Goal: Task Accomplishment & Management: Complete application form

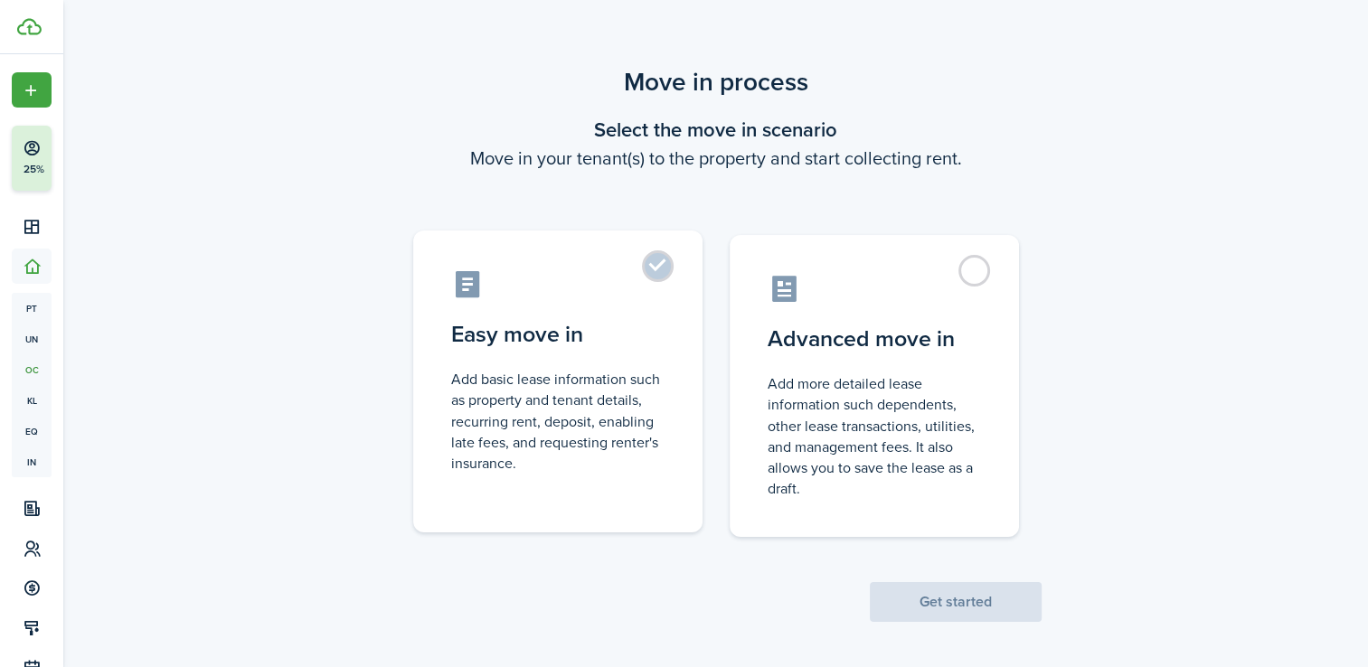
click at [586, 351] on label "Easy move in Add basic lease information such as property and tenant details, r…" at bounding box center [557, 382] width 289 height 302
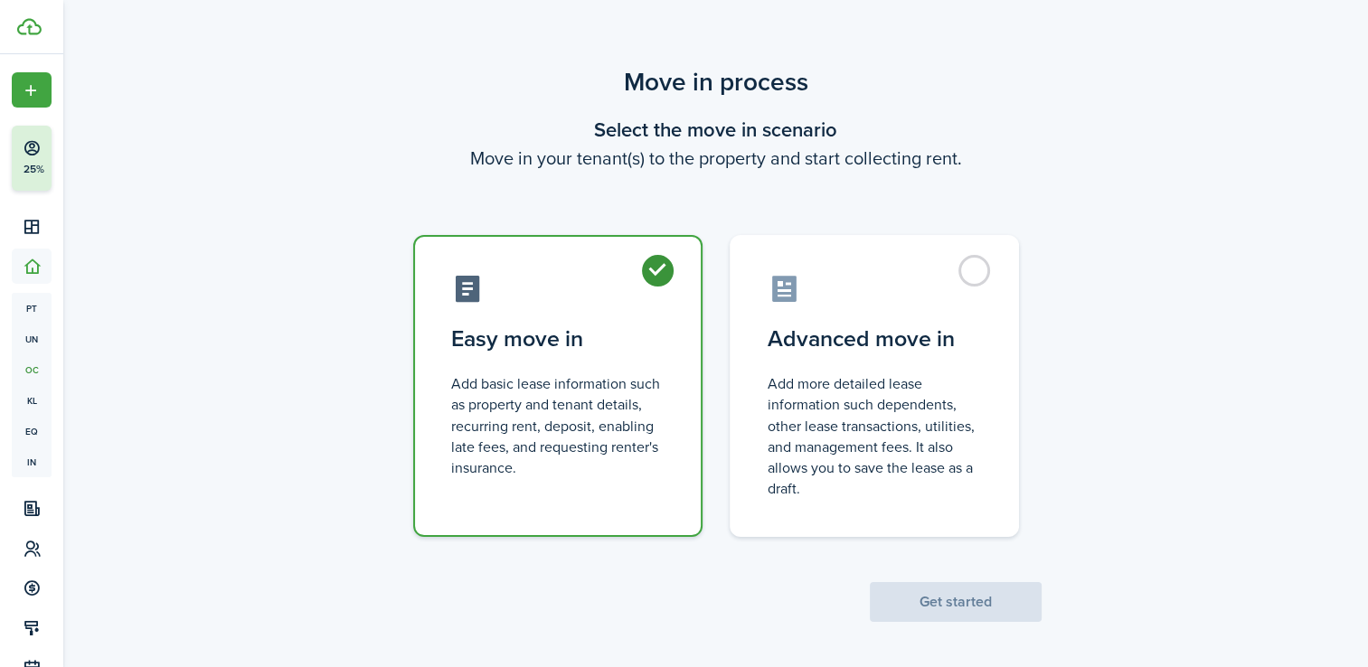
radio input "true"
click at [944, 611] on button "Get started" at bounding box center [956, 602] width 172 height 40
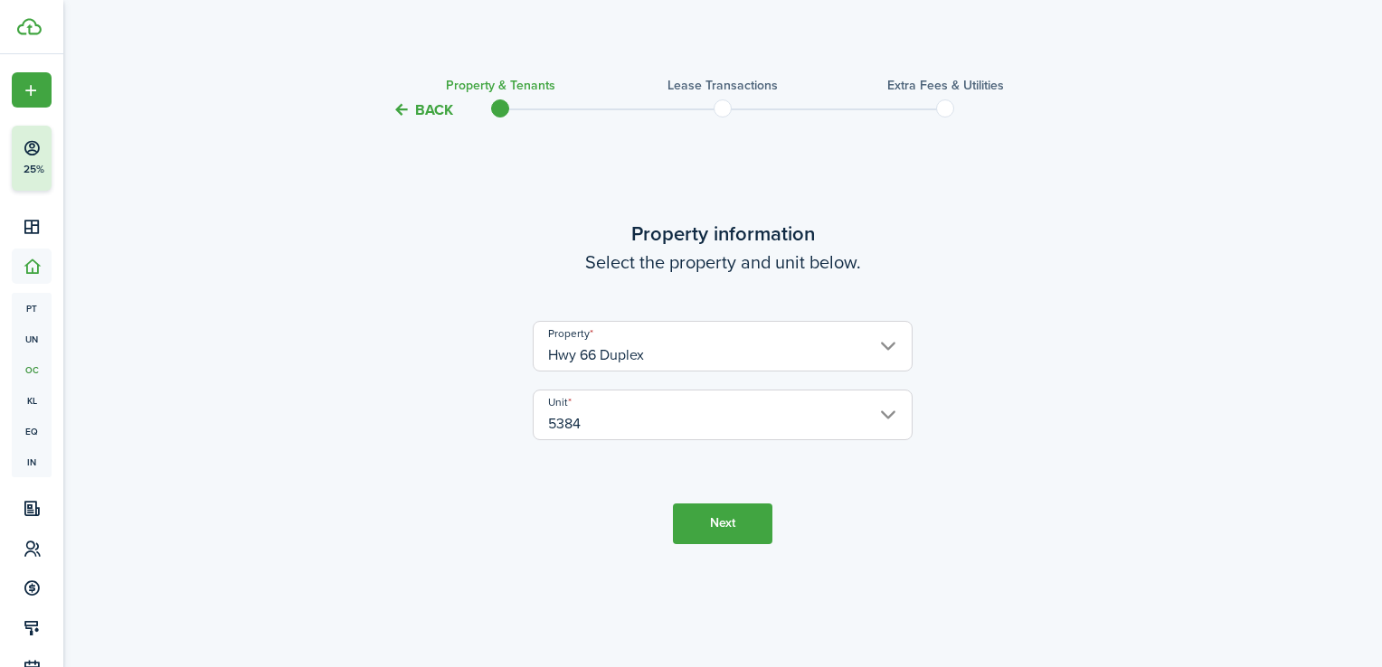
click at [702, 537] on button "Next" at bounding box center [722, 524] width 99 height 41
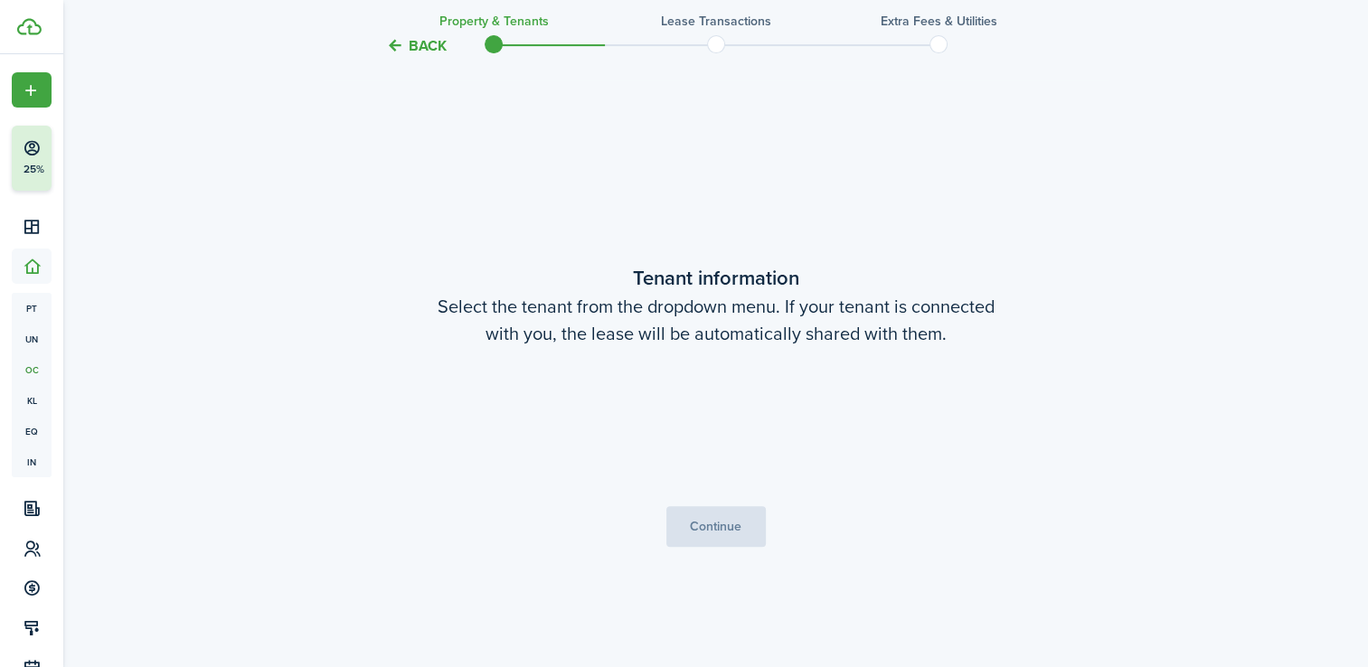
scroll to position [546, 0]
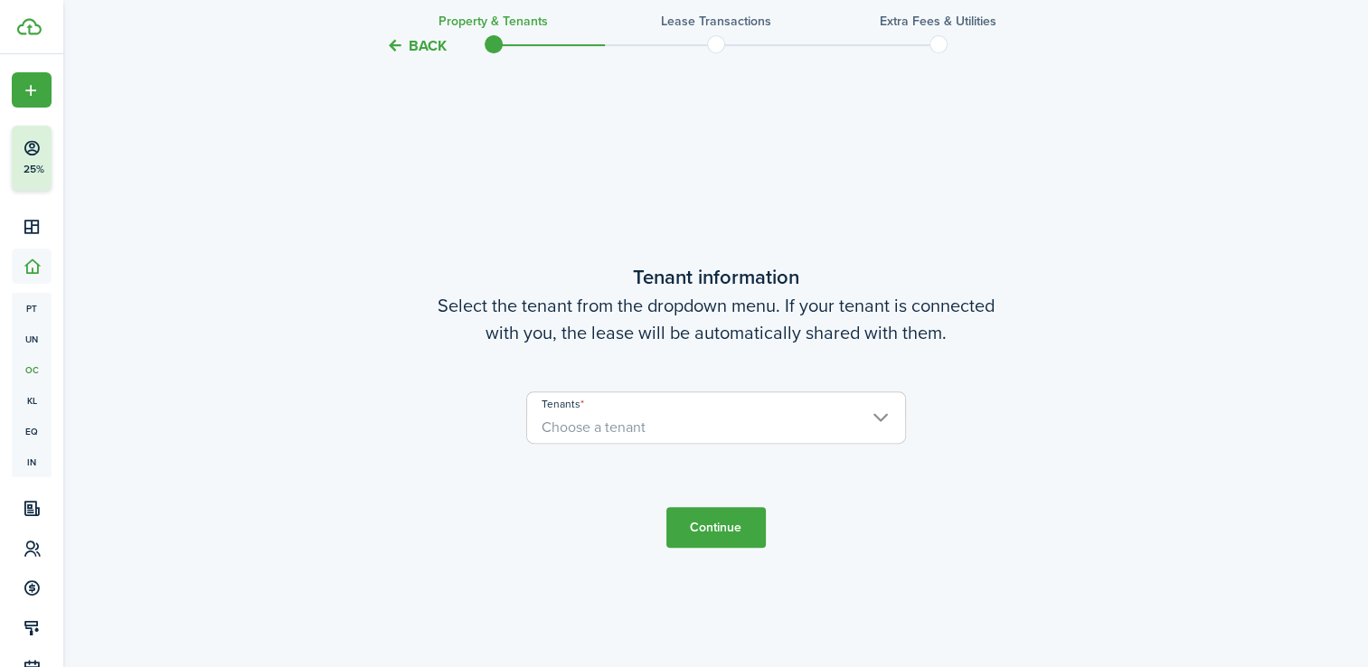
click at [686, 430] on span "Choose a tenant" at bounding box center [716, 427] width 378 height 31
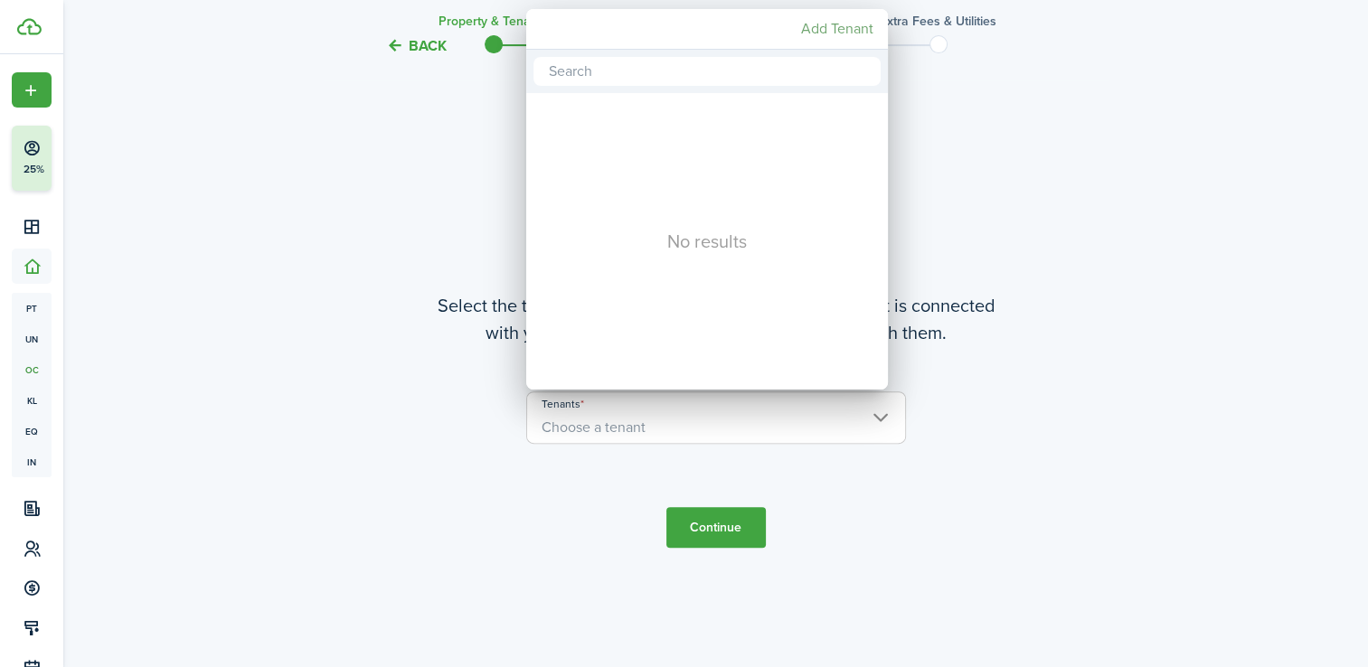
click at [826, 24] on mbsc-button "Add Tenant" at bounding box center [837, 29] width 87 height 33
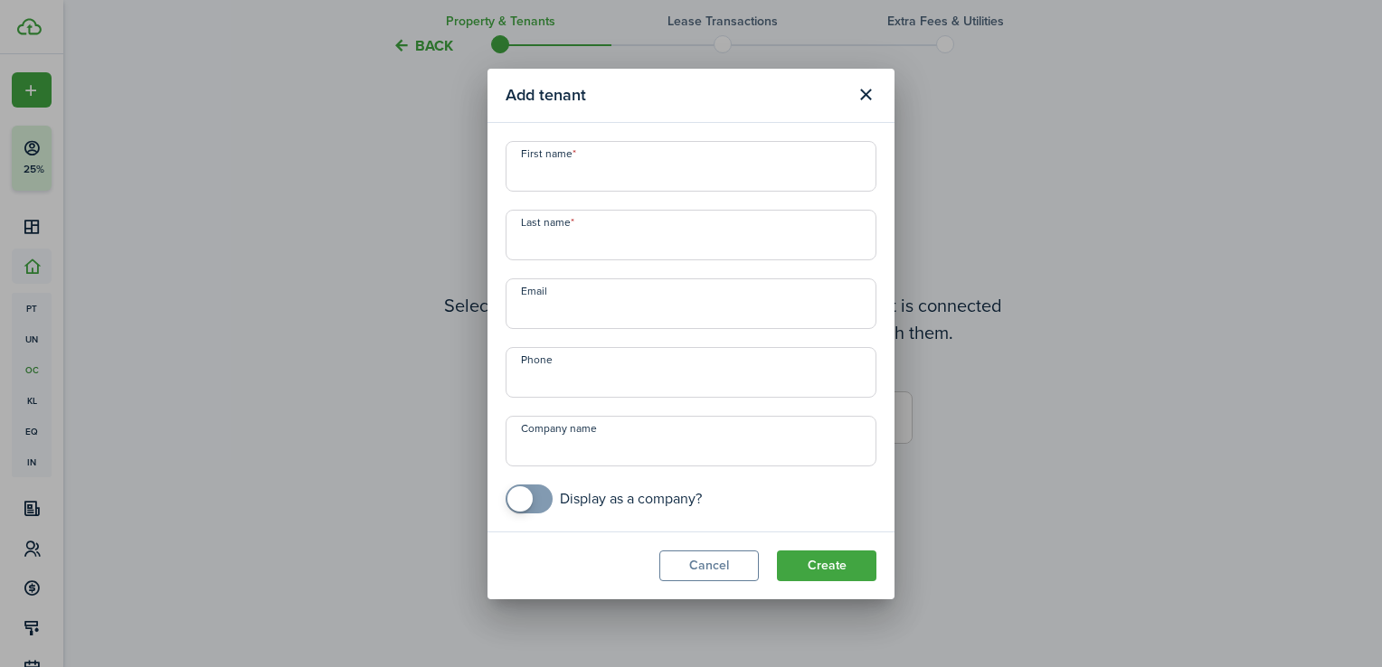
click at [553, 175] on input "First name" at bounding box center [691, 166] width 371 height 51
type input "[PERSON_NAME]"
click at [763, 380] on input "+1" at bounding box center [691, 372] width 371 height 51
type input "[PHONE_NUMBER]"
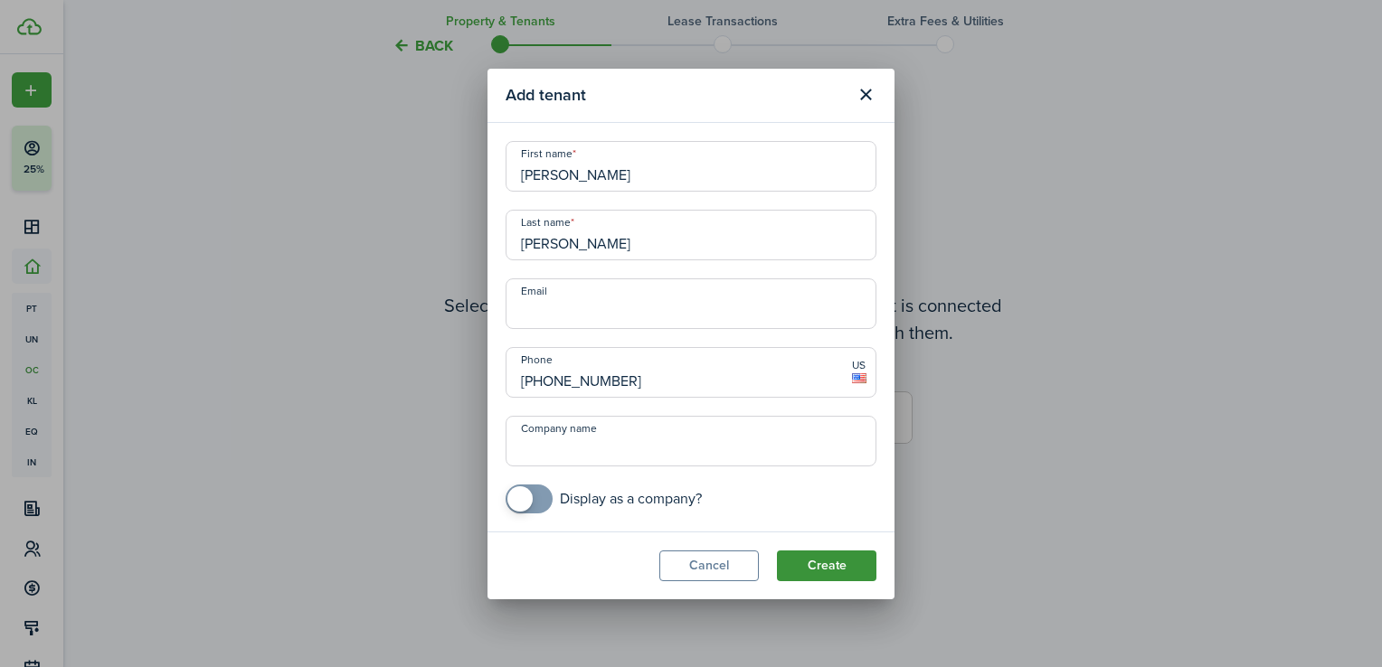
click at [869, 561] on button "Create" at bounding box center [826, 566] width 99 height 31
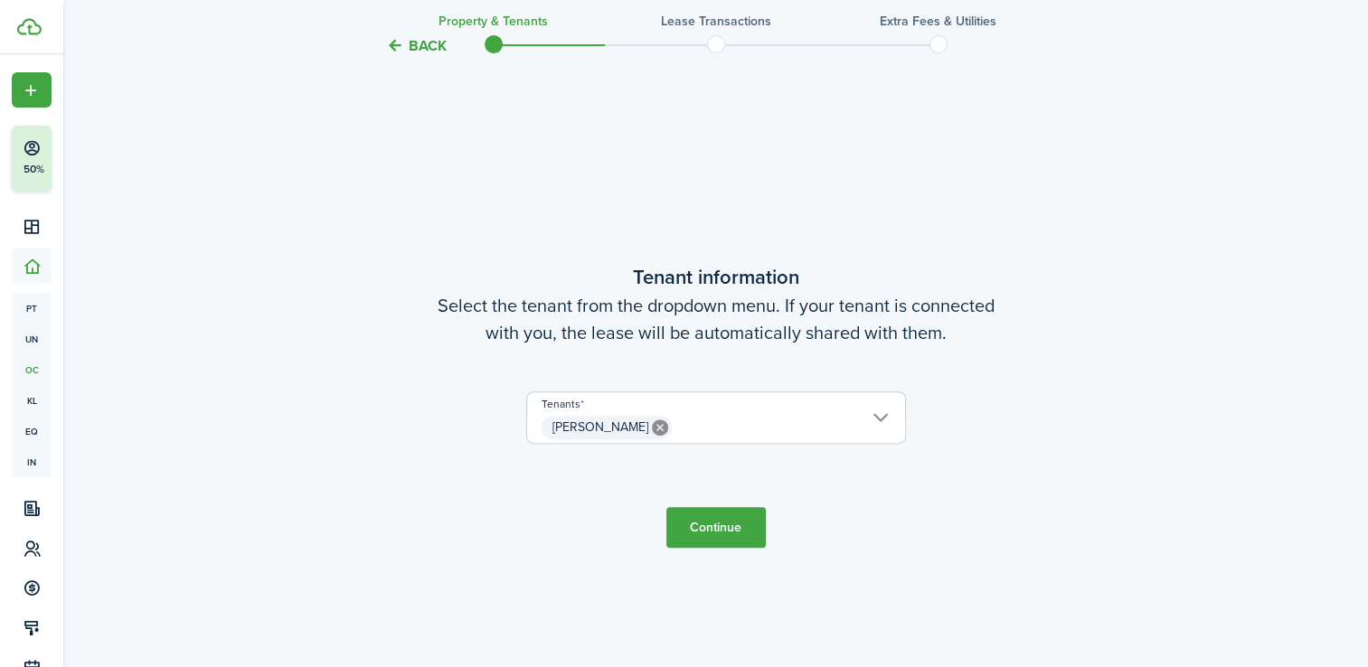
click at [780, 432] on span "[PERSON_NAME]" at bounding box center [716, 427] width 378 height 31
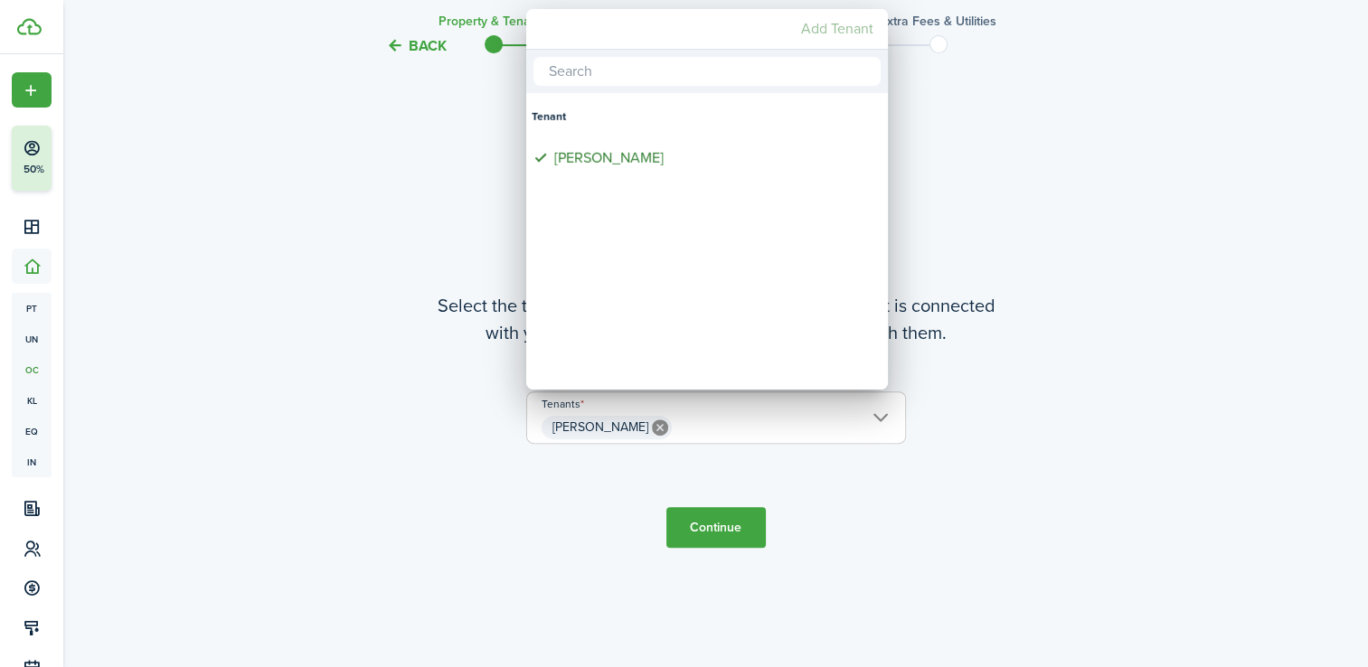
click at [830, 29] on mbsc-button "Add Tenant" at bounding box center [837, 29] width 87 height 33
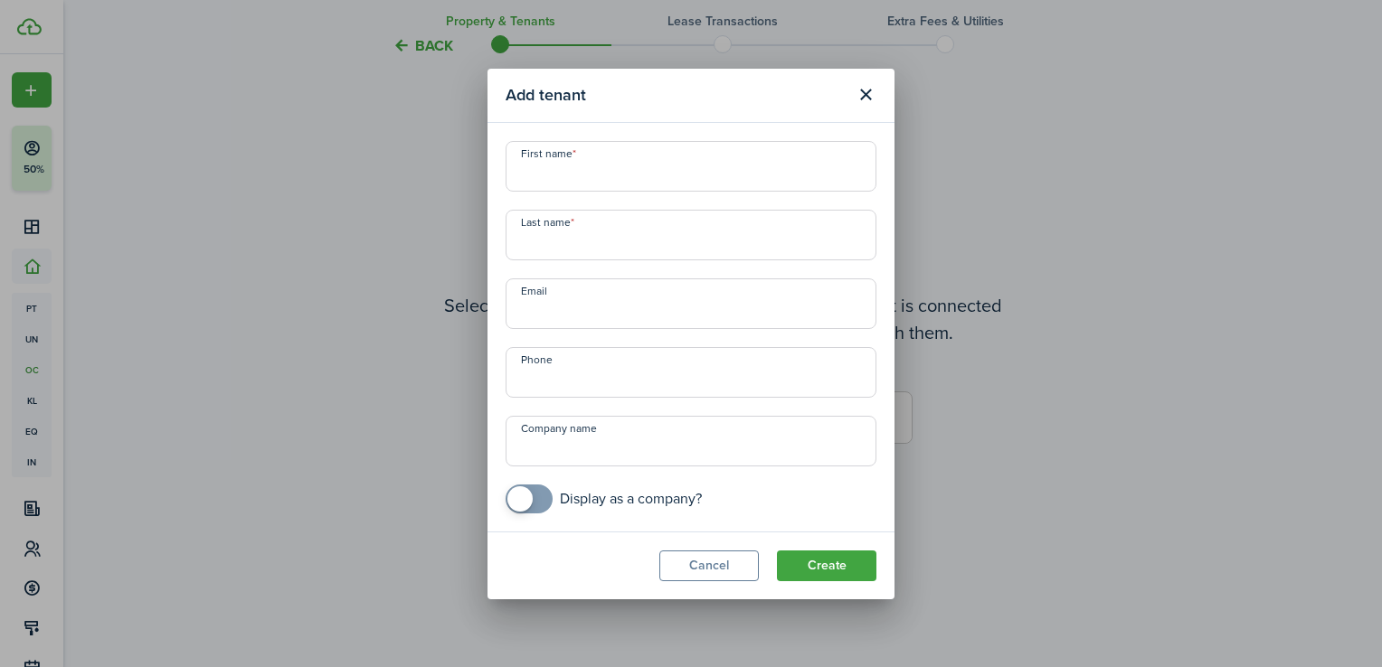
click at [538, 164] on input "First name" at bounding box center [691, 166] width 371 height 51
type input "<"
type input "Mal Nam"
type input "[PERSON_NAME]"
click at [809, 562] on button "Create" at bounding box center [826, 566] width 99 height 31
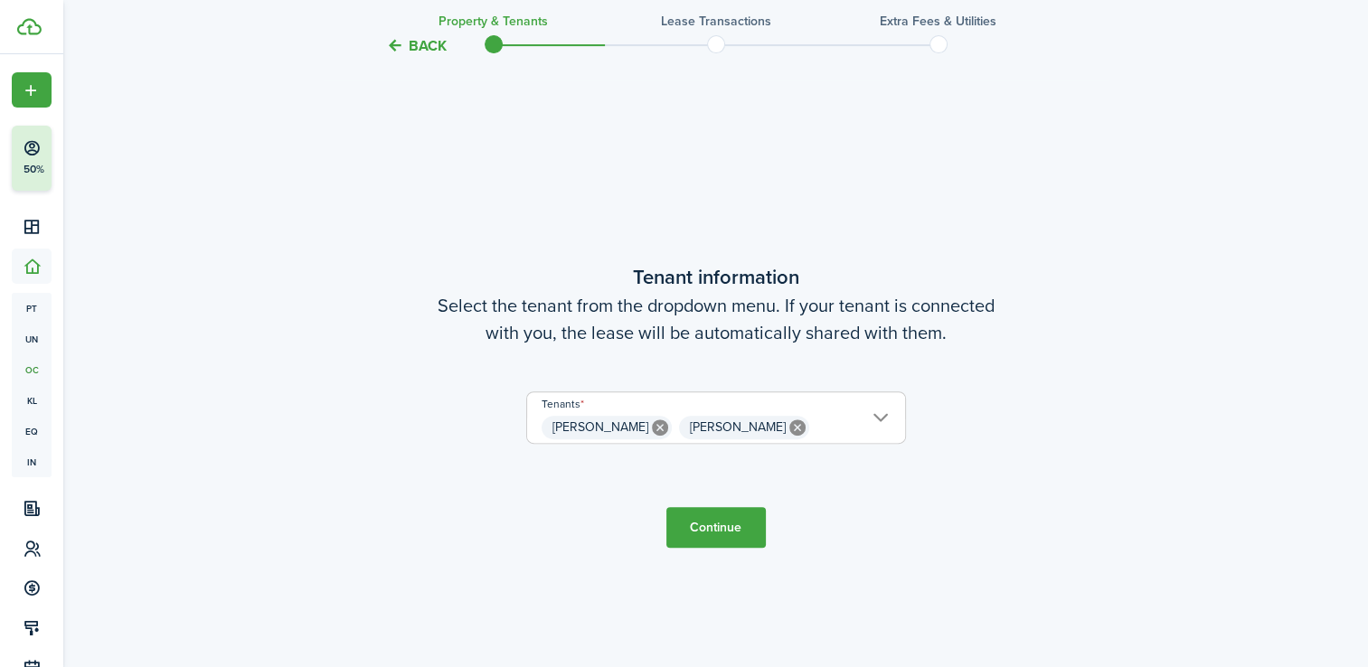
click at [713, 521] on button "Continue" at bounding box center [716, 527] width 99 height 41
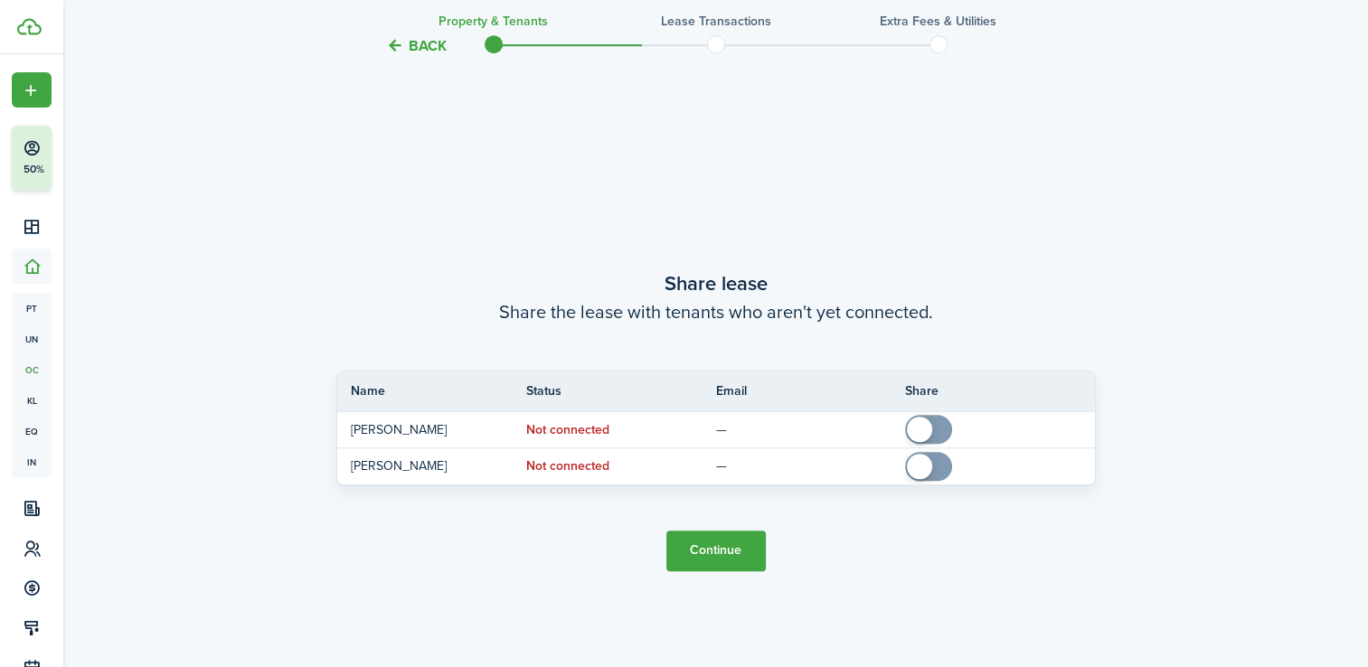
scroll to position [1215, 0]
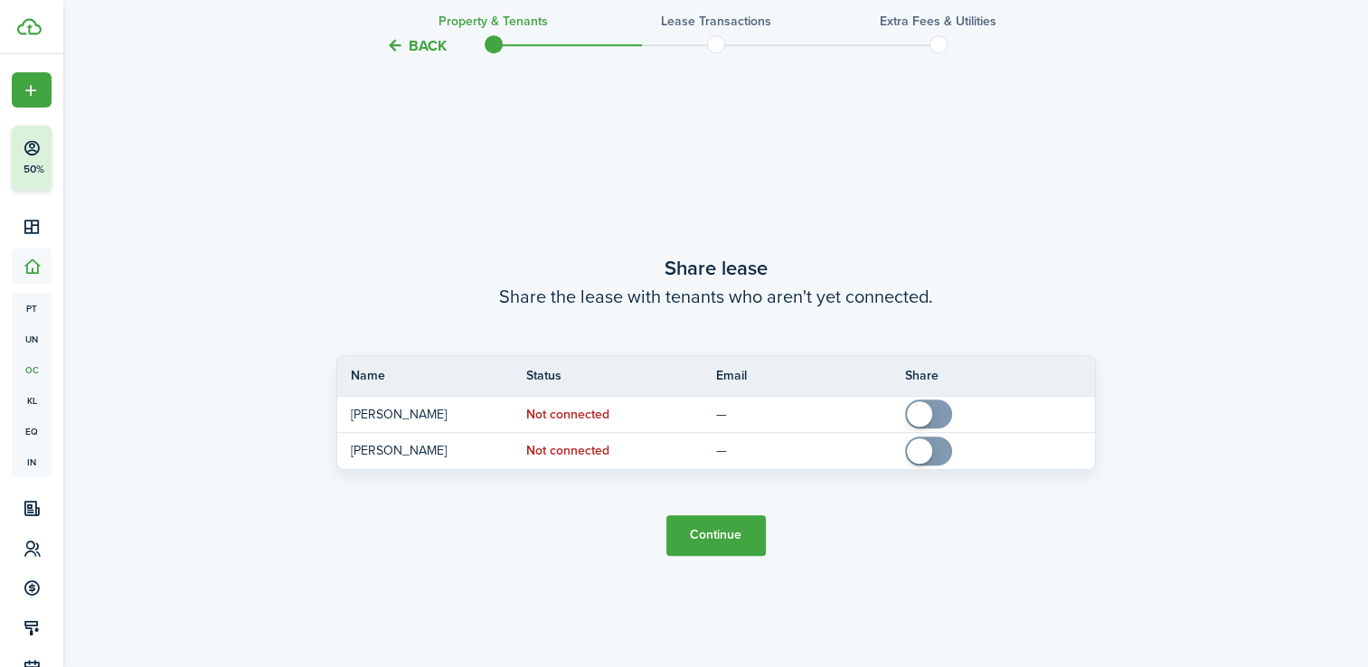
click at [725, 534] on button "Continue" at bounding box center [716, 536] width 99 height 41
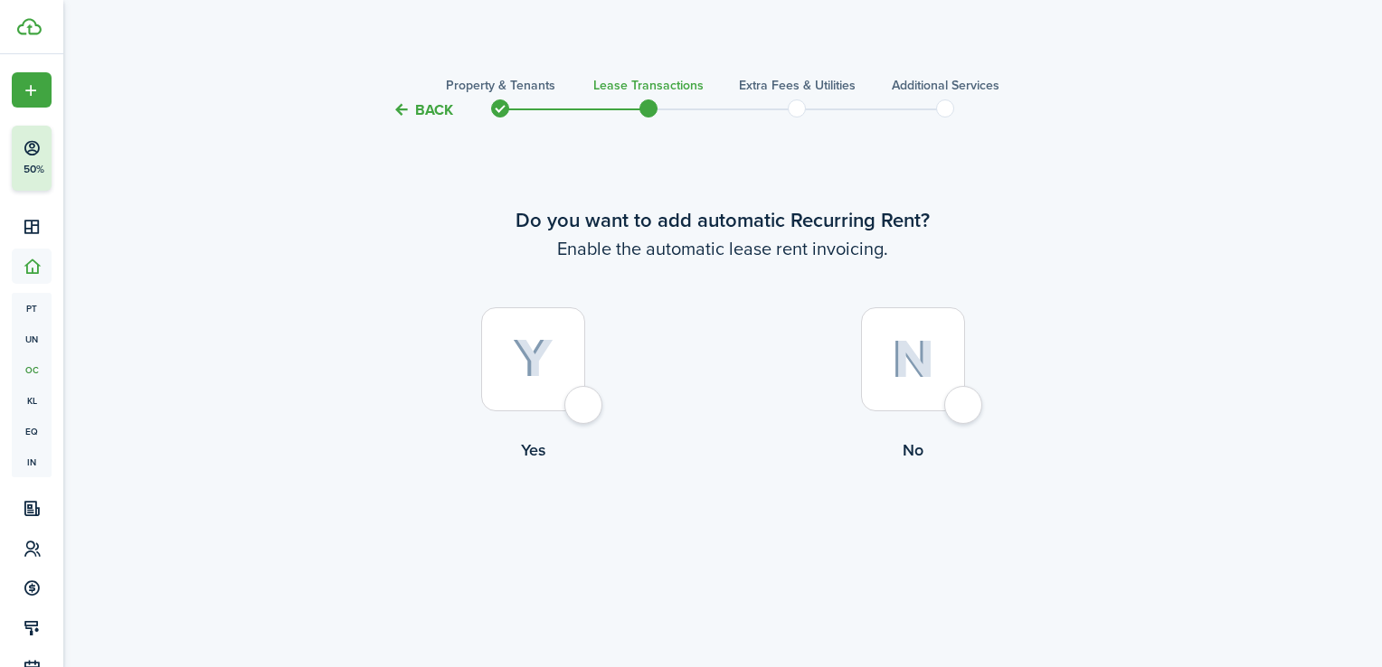
click at [585, 411] on div at bounding box center [533, 359] width 104 height 104
radio input "true"
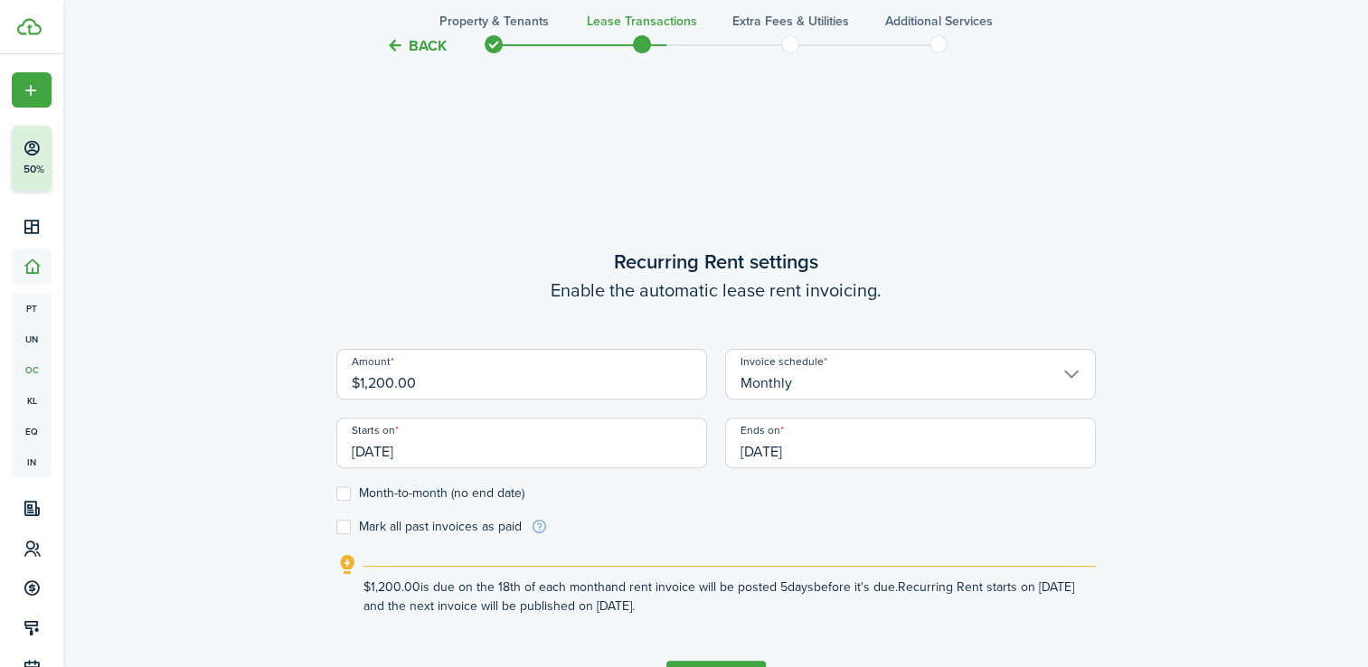
scroll to position [546, 0]
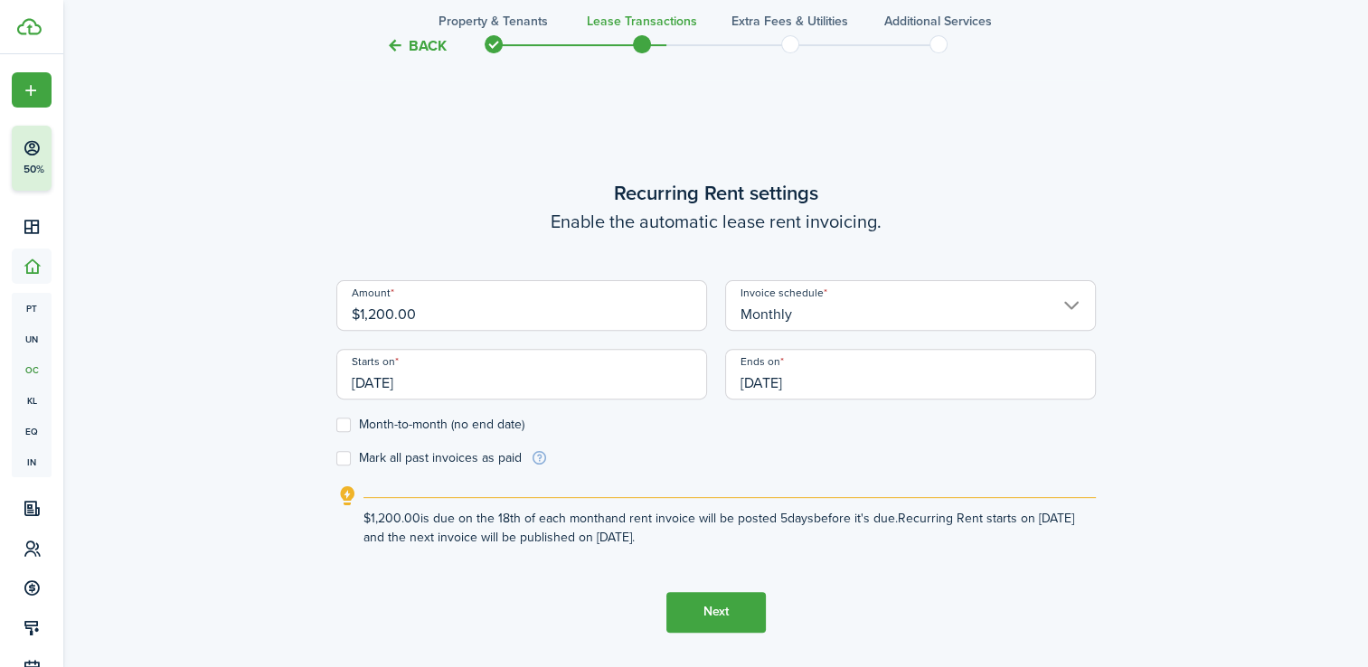
click at [515, 382] on input "[DATE]" at bounding box center [521, 374] width 371 height 51
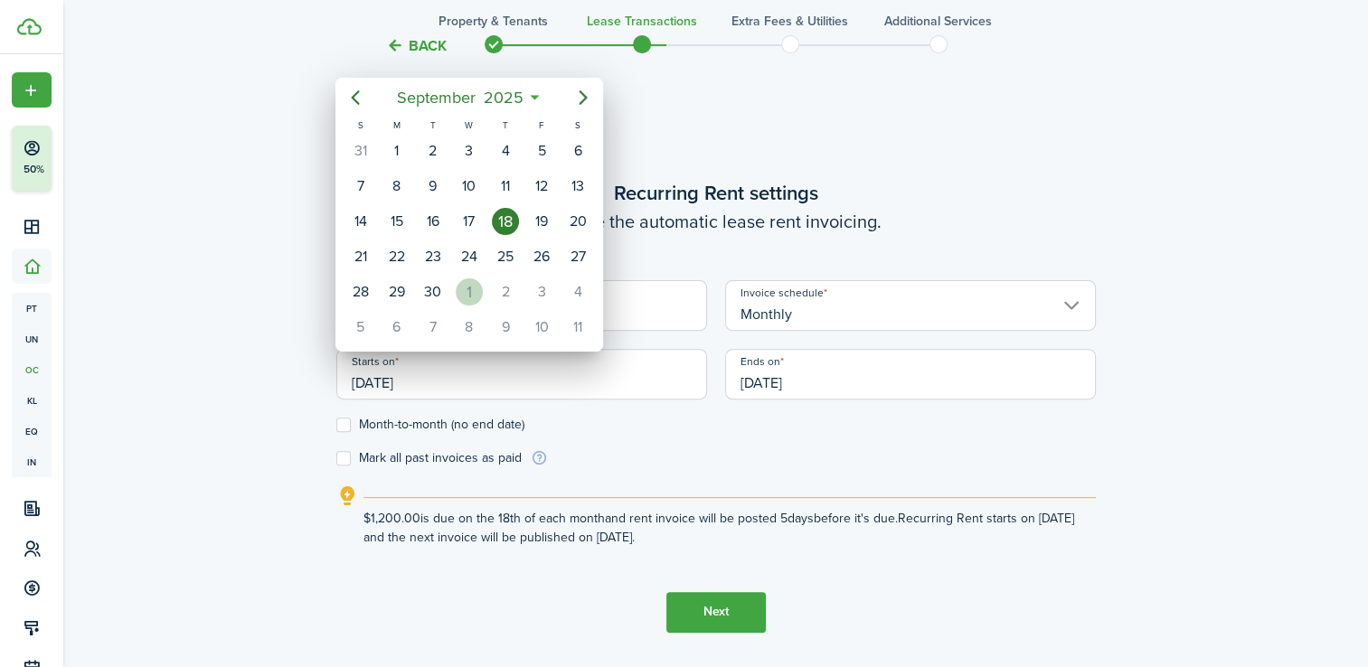
click at [467, 291] on div "1" at bounding box center [469, 292] width 27 height 27
type input "[DATE]"
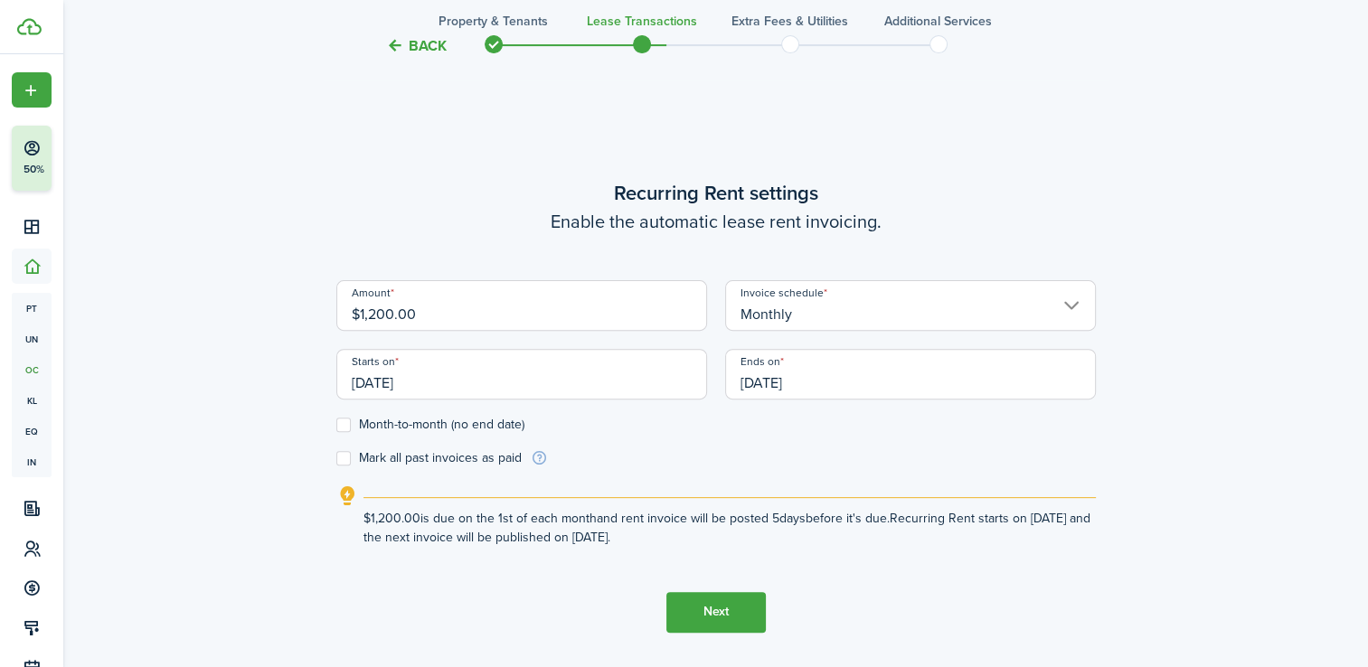
scroll to position [0, 0]
click at [867, 400] on div "Ends on [DATE]" at bounding box center [910, 383] width 389 height 69
click at [806, 378] on input "[DATE]" at bounding box center [910, 374] width 371 height 51
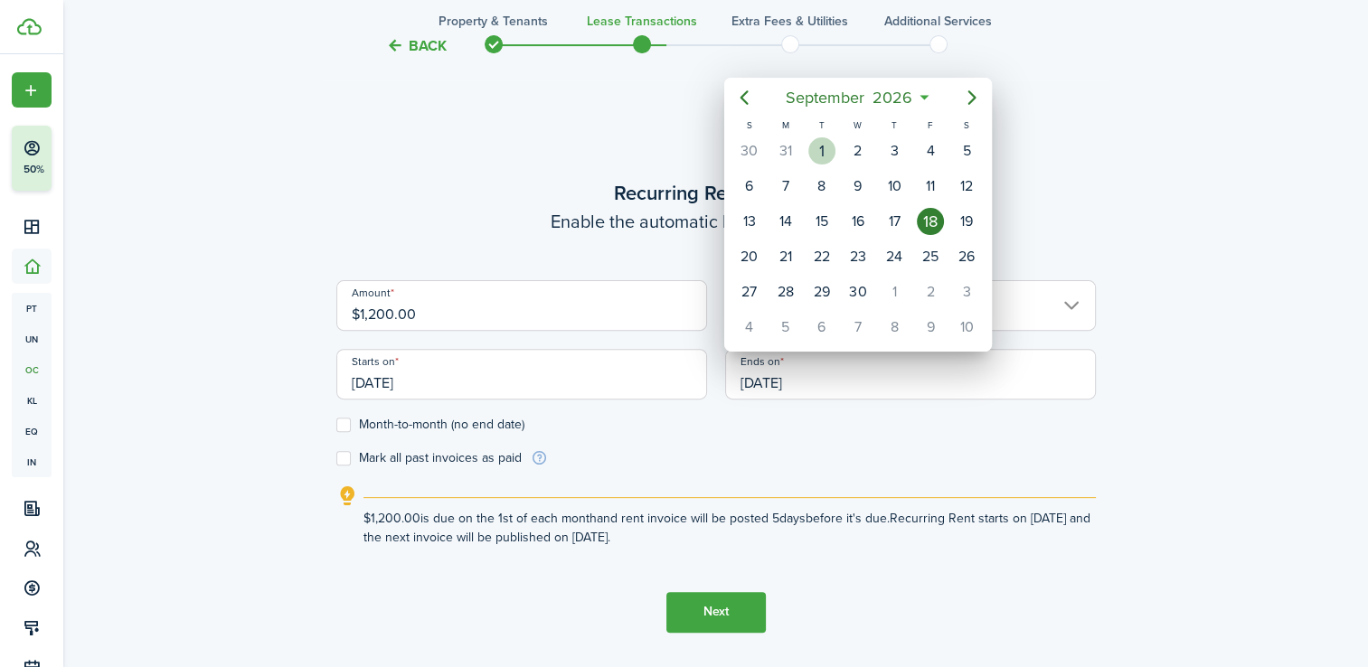
click at [824, 138] on div "1" at bounding box center [822, 150] width 27 height 27
type input "[DATE]"
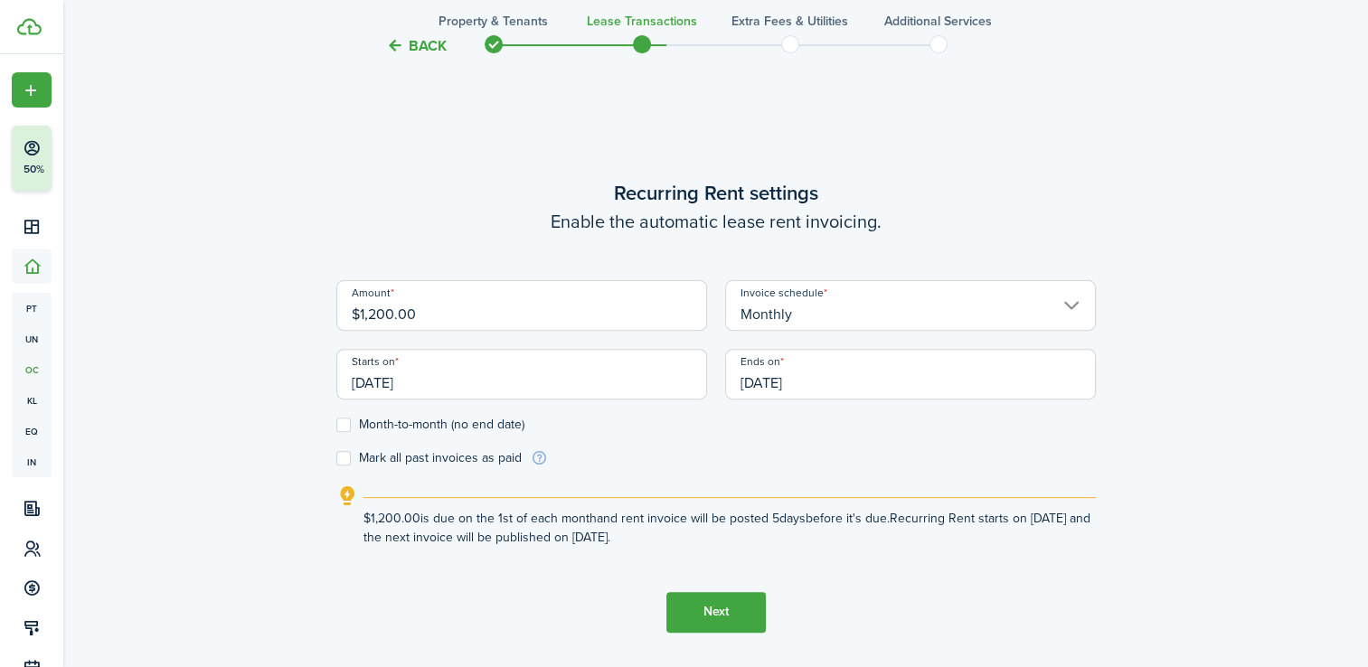
click at [792, 452] on form "Amount $1,200.00 Invoice schedule Monthly Starts on [DATE] Ends on [DATE] Month…" at bounding box center [716, 373] width 760 height 187
click at [392, 418] on label "Month-to-month (no end date)" at bounding box center [430, 425] width 188 height 14
click at [336, 424] on input "Month-to-month (no end date)" at bounding box center [336, 424] width 1 height 1
checkbox input "true"
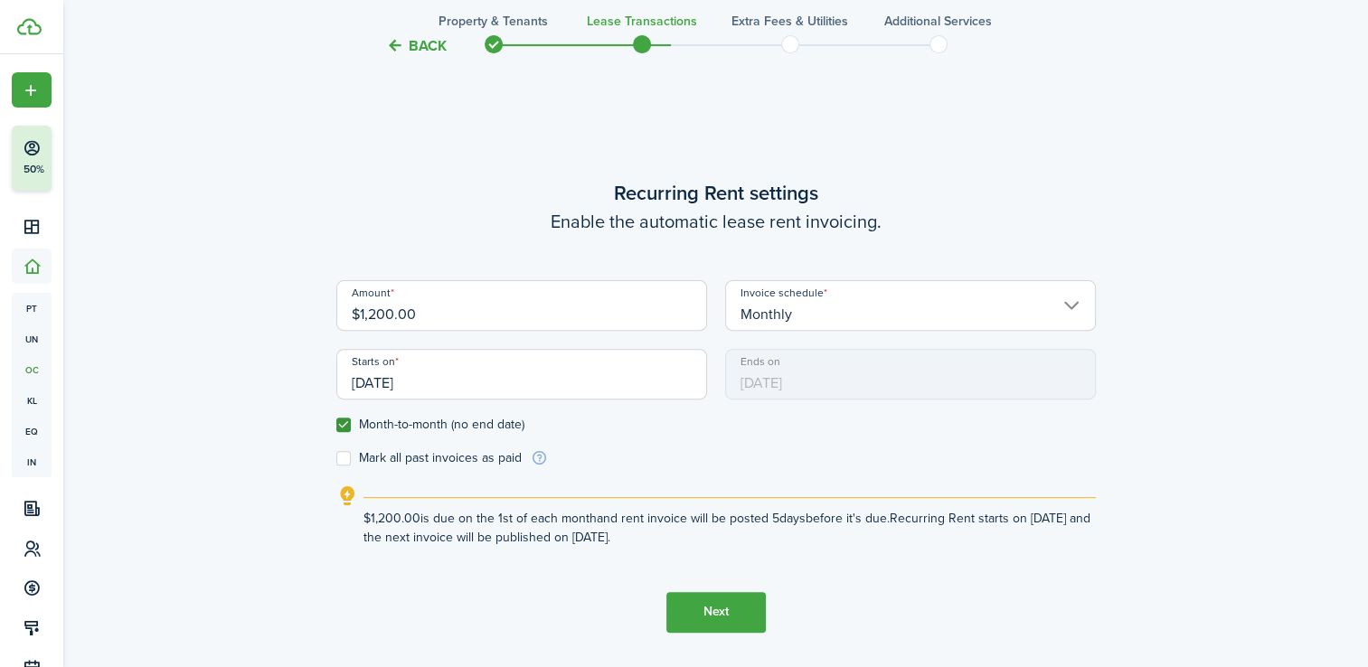
click at [474, 462] on label "Mark all past invoices as paid" at bounding box center [428, 458] width 185 height 14
click at [336, 459] on input "Mark all past invoices as paid" at bounding box center [336, 458] width 1 height 1
checkbox input "true"
click at [749, 613] on button "Next" at bounding box center [716, 612] width 99 height 41
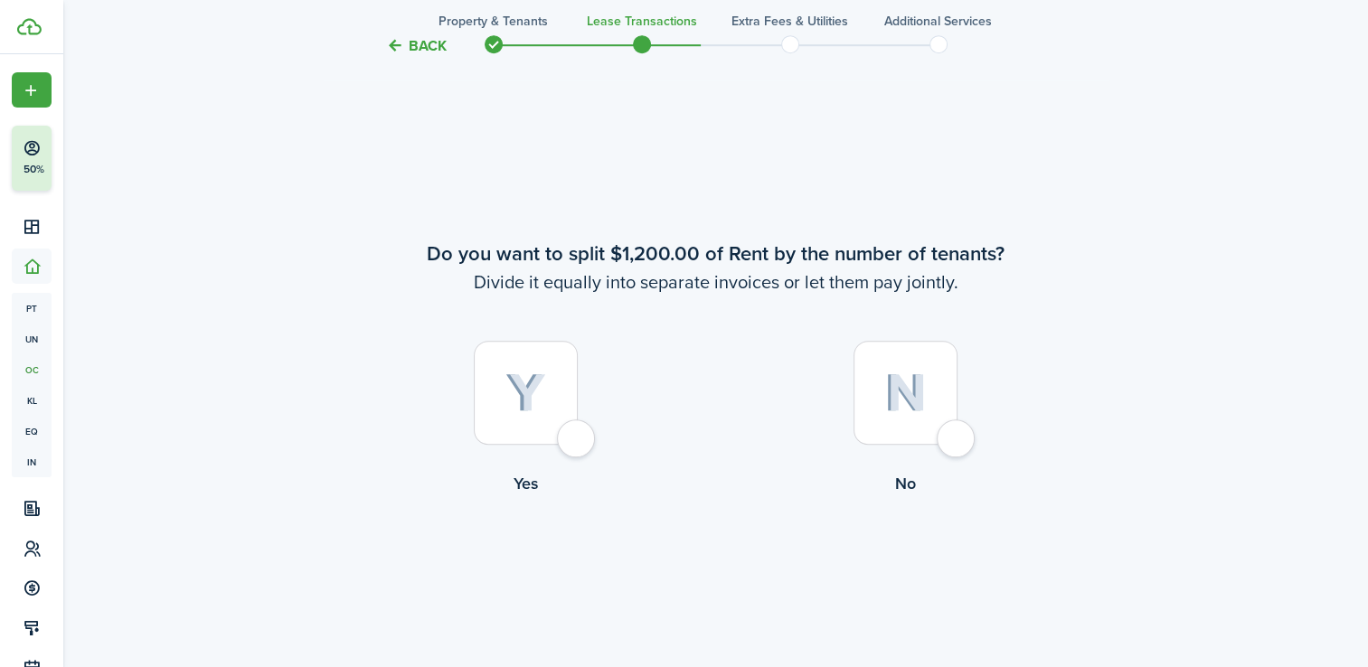
scroll to position [1215, 0]
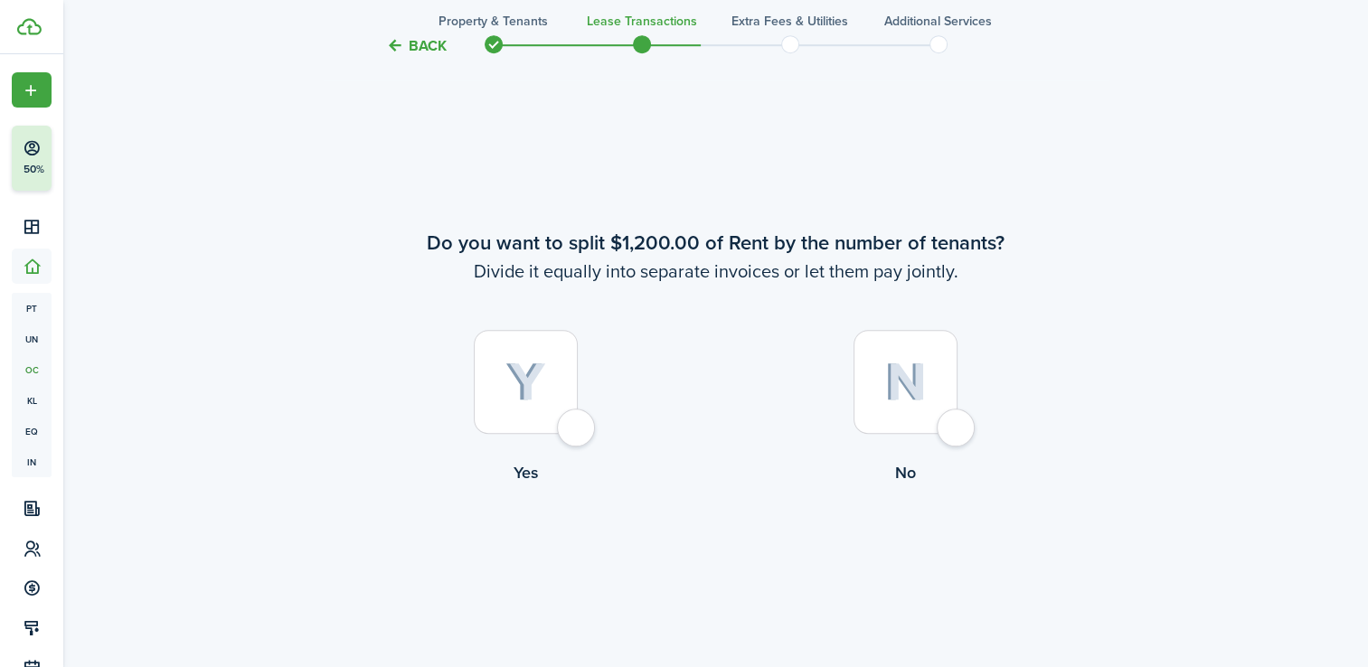
click at [897, 393] on img at bounding box center [906, 382] width 43 height 39
radio input "true"
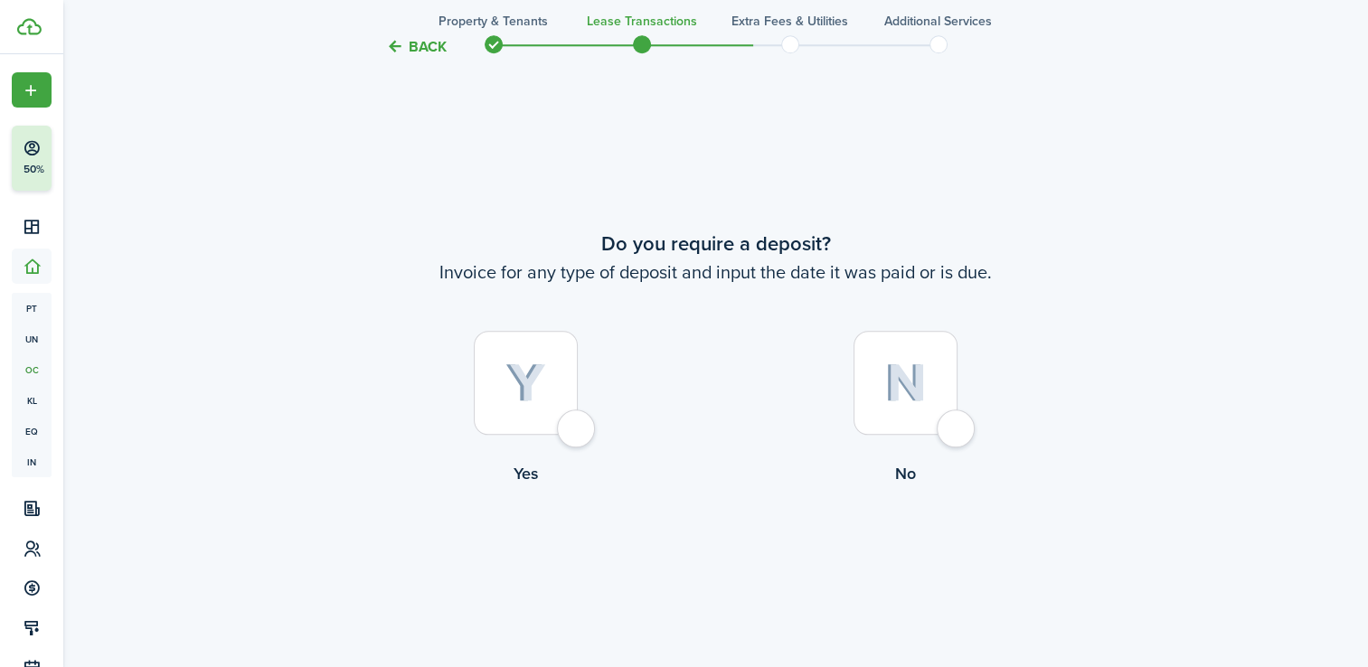
scroll to position [1882, 0]
click at [535, 381] on img at bounding box center [526, 383] width 41 height 40
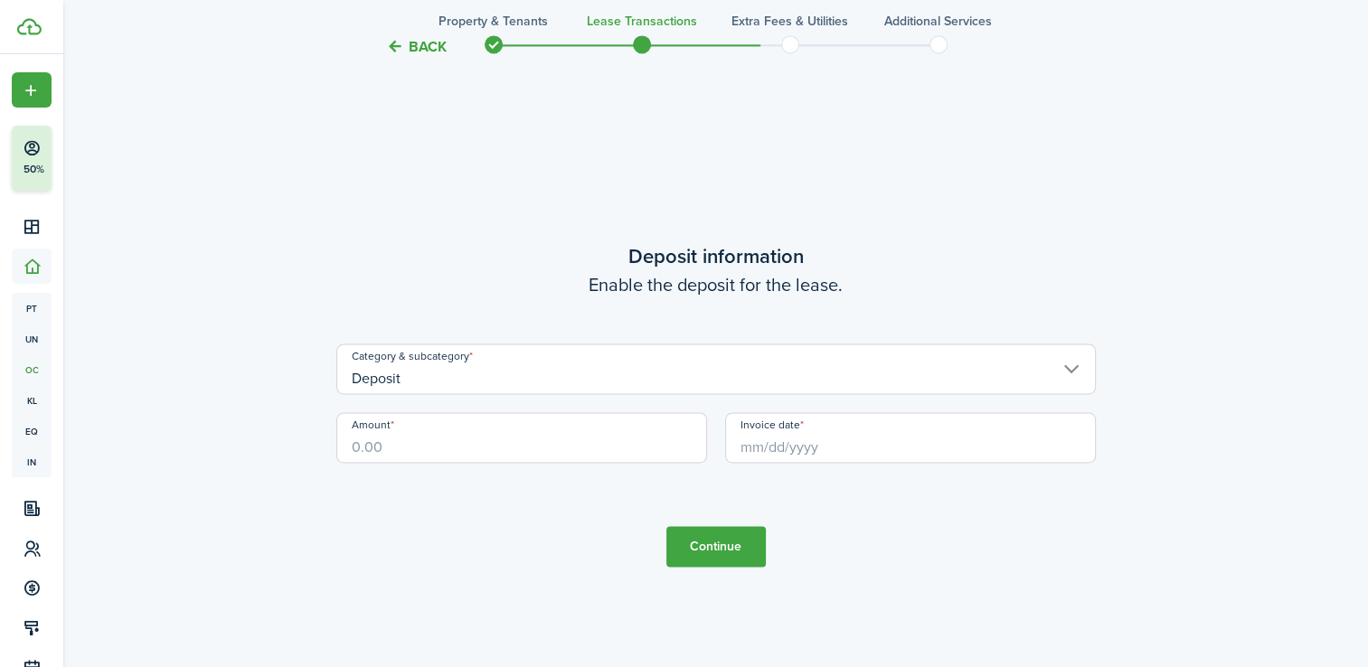
scroll to position [2550, 0]
click at [439, 47] on button "Back" at bounding box center [416, 45] width 61 height 19
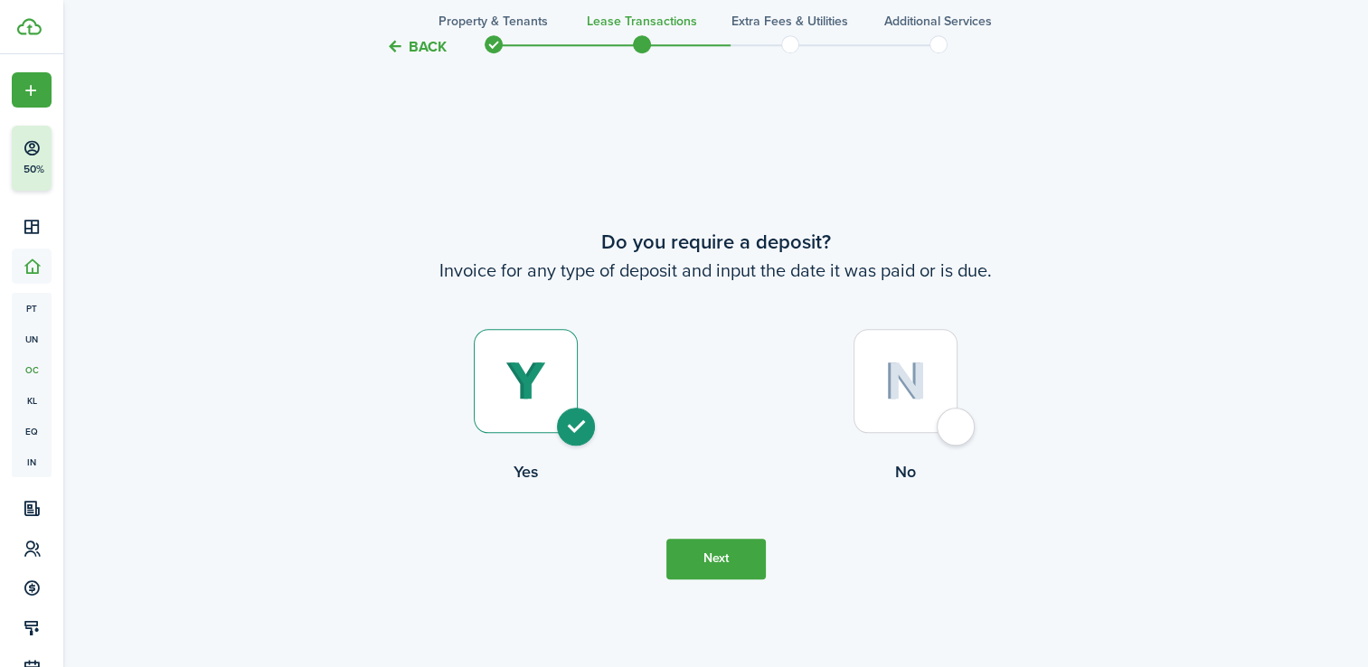
scroll to position [1882, 0]
click at [955, 390] on div at bounding box center [906, 382] width 104 height 104
radio input "false"
radio input "true"
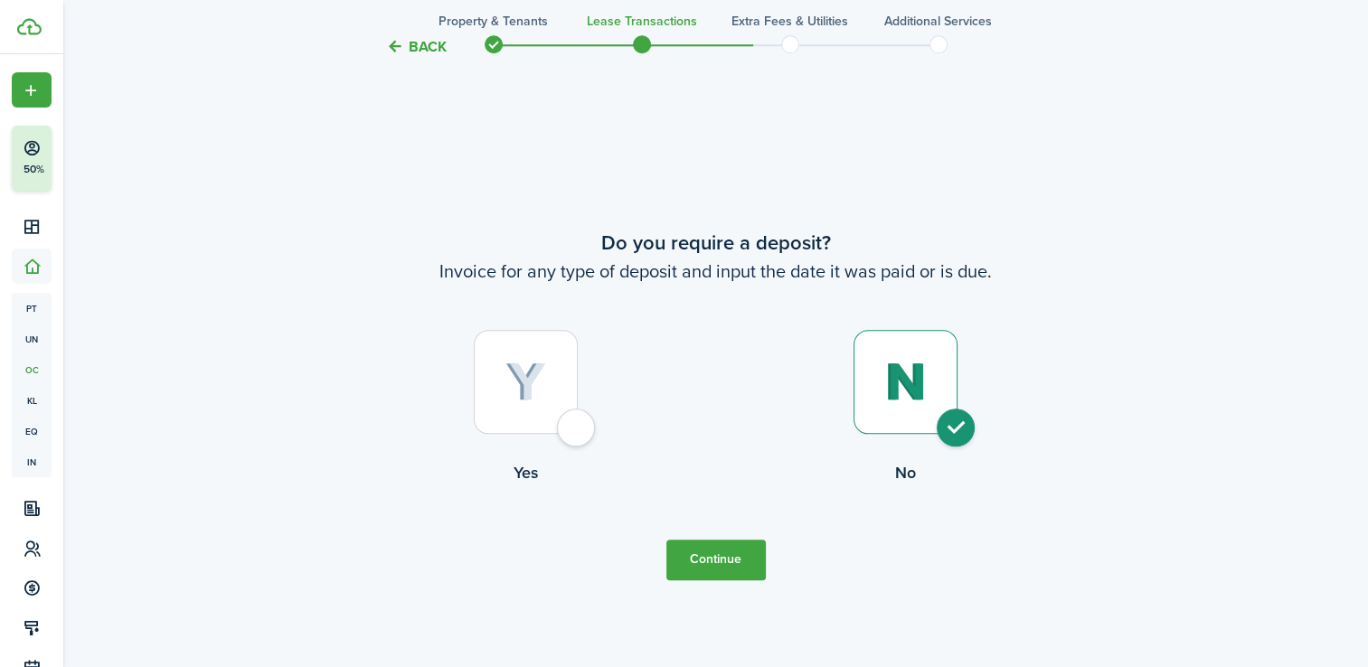
click at [743, 550] on button "Continue" at bounding box center [716, 560] width 99 height 41
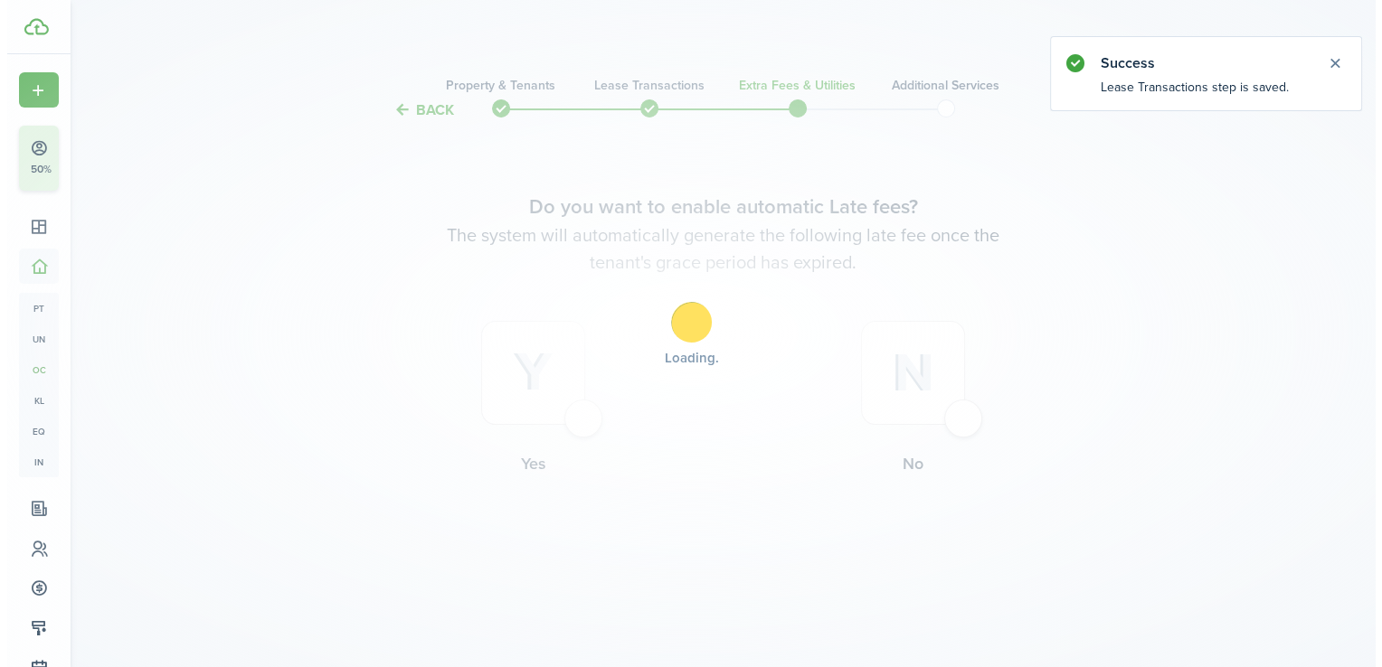
scroll to position [0, 0]
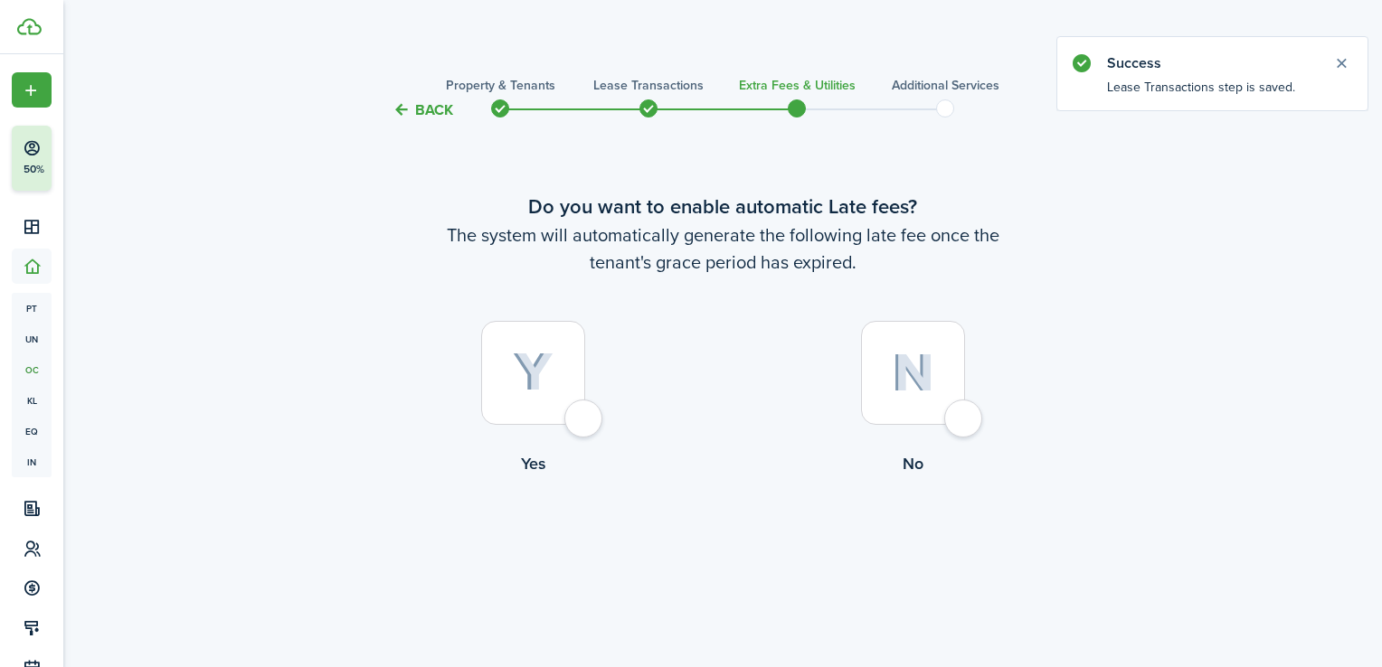
click at [905, 438] on label "No" at bounding box center [913, 403] width 380 height 164
radio input "true"
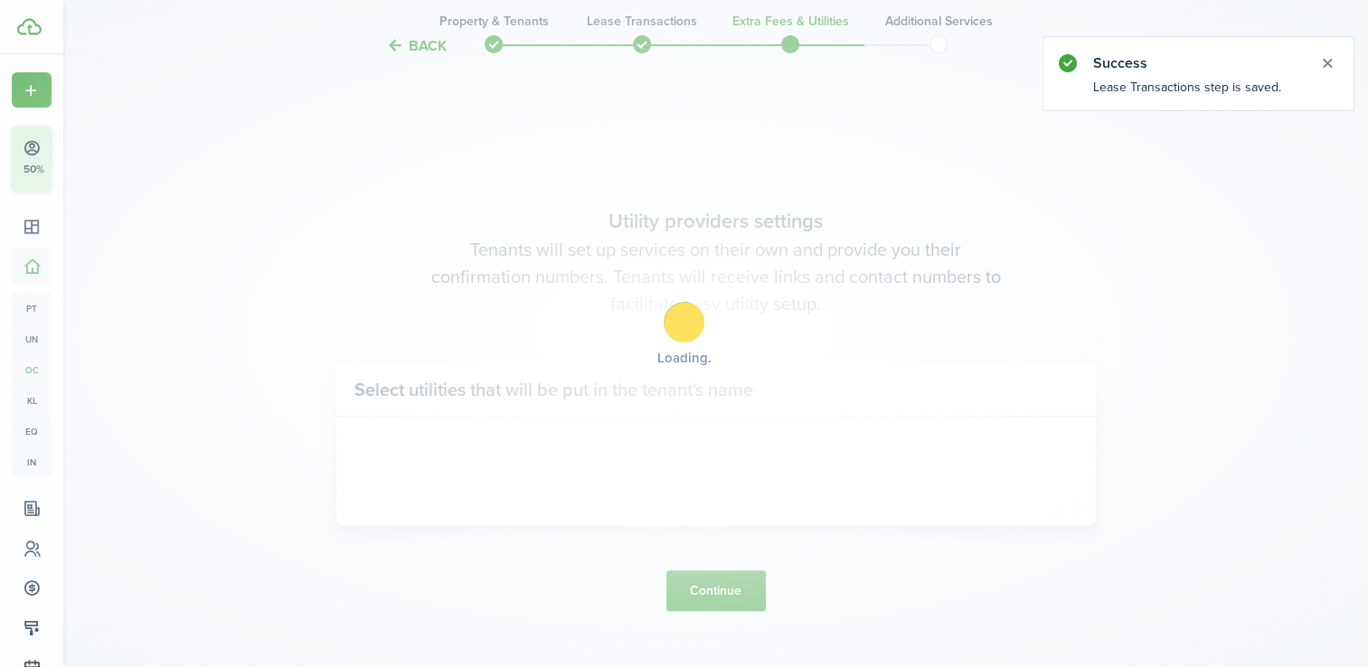
scroll to position [546, 0]
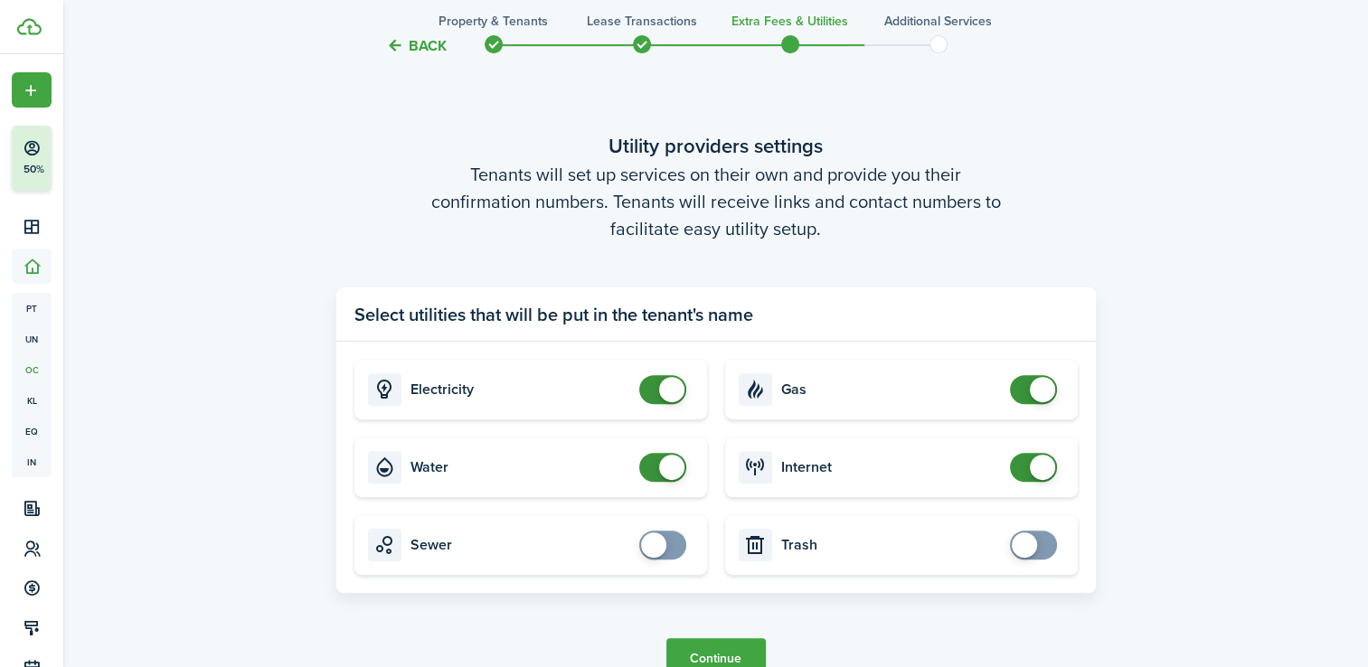
checkbox input "true"
click at [1033, 549] on span at bounding box center [1024, 545] width 25 height 25
checkbox input "false"
click at [665, 468] on span at bounding box center [671, 467] width 25 height 25
checkbox input "false"
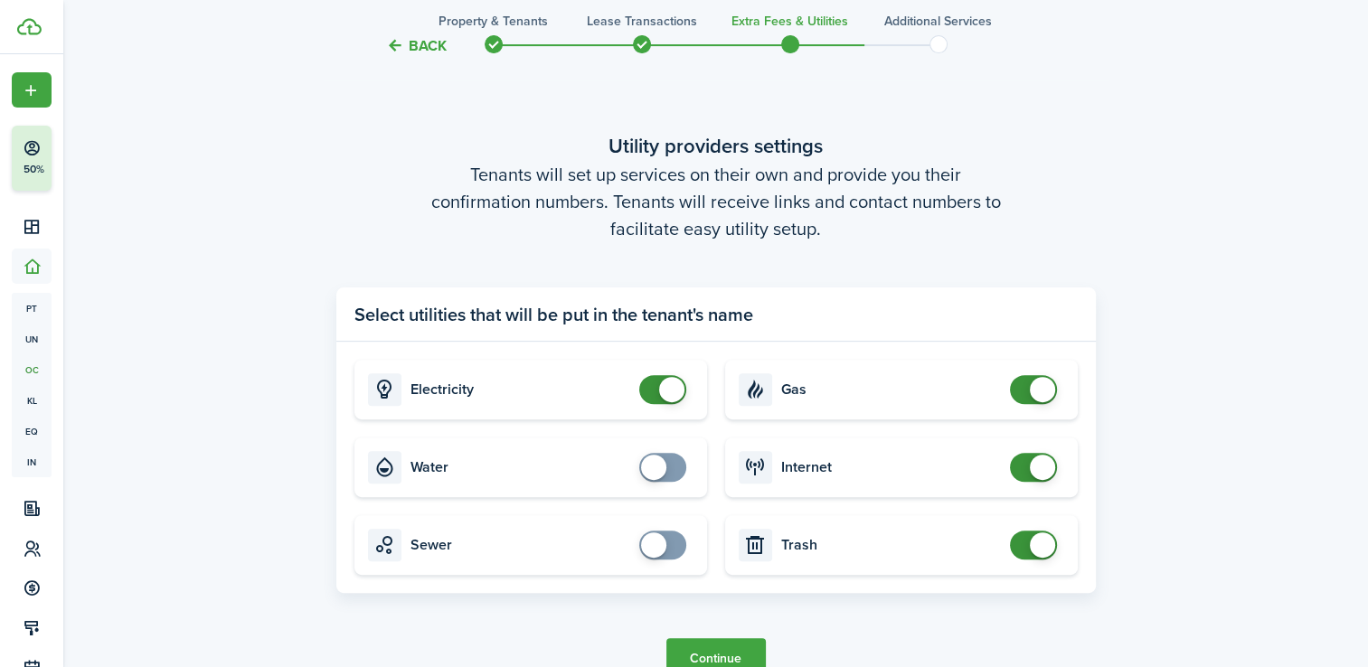
click at [1039, 391] on span at bounding box center [1042, 389] width 25 height 25
click at [1008, 538] on card "Trash" at bounding box center [901, 546] width 353 height 60
checkbox input "false"
click at [1025, 541] on span at bounding box center [1034, 545] width 18 height 29
checkbox input "true"
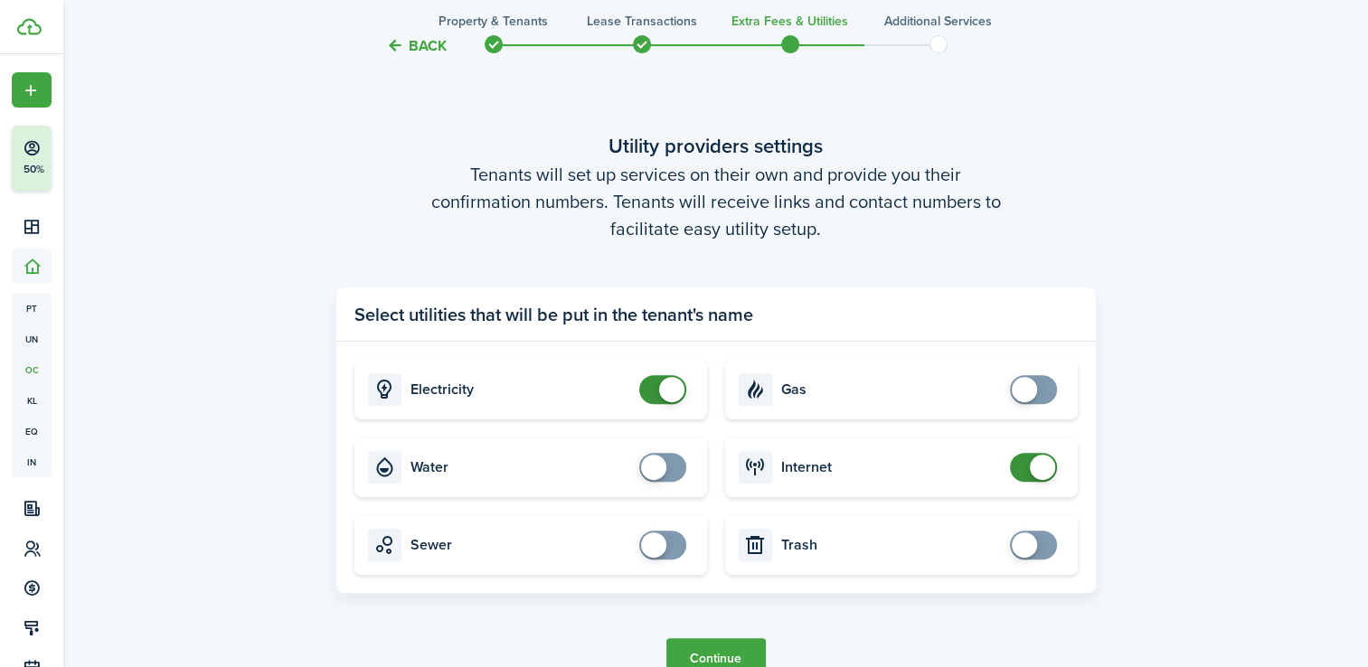
click at [1038, 388] on span at bounding box center [1034, 389] width 18 height 29
click at [709, 644] on button "Continue" at bounding box center [716, 659] width 99 height 41
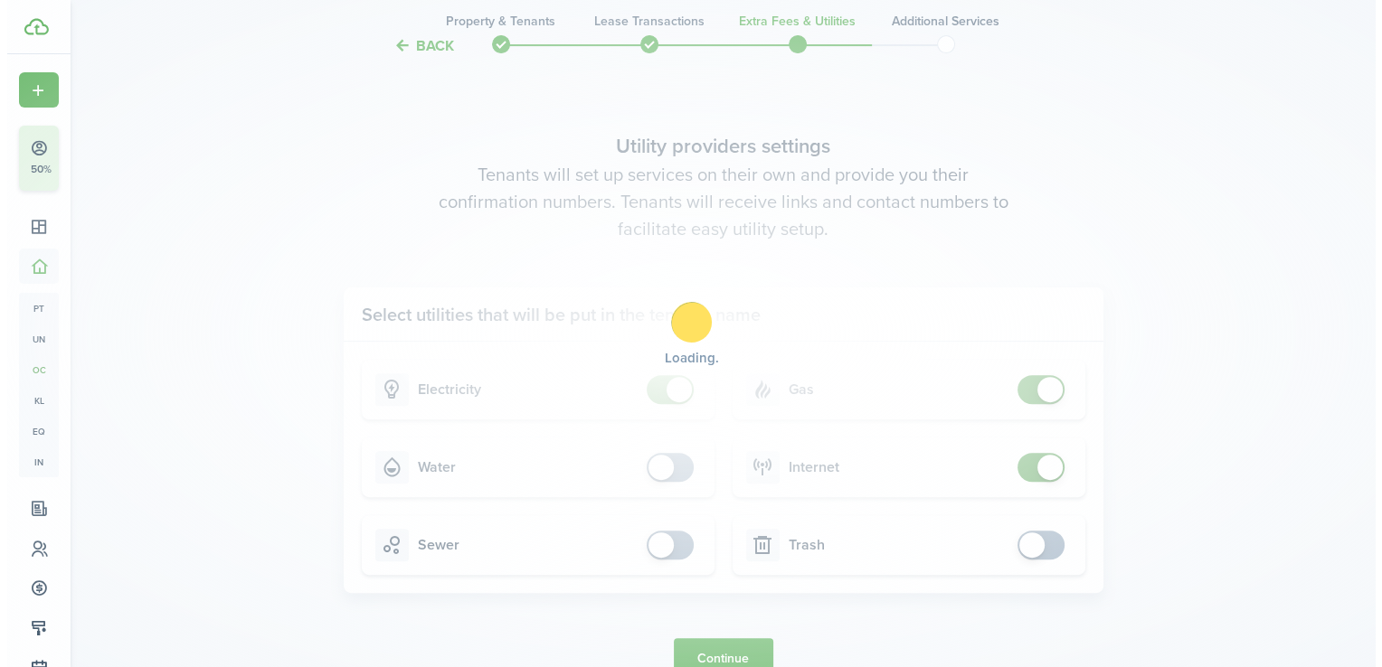
scroll to position [0, 0]
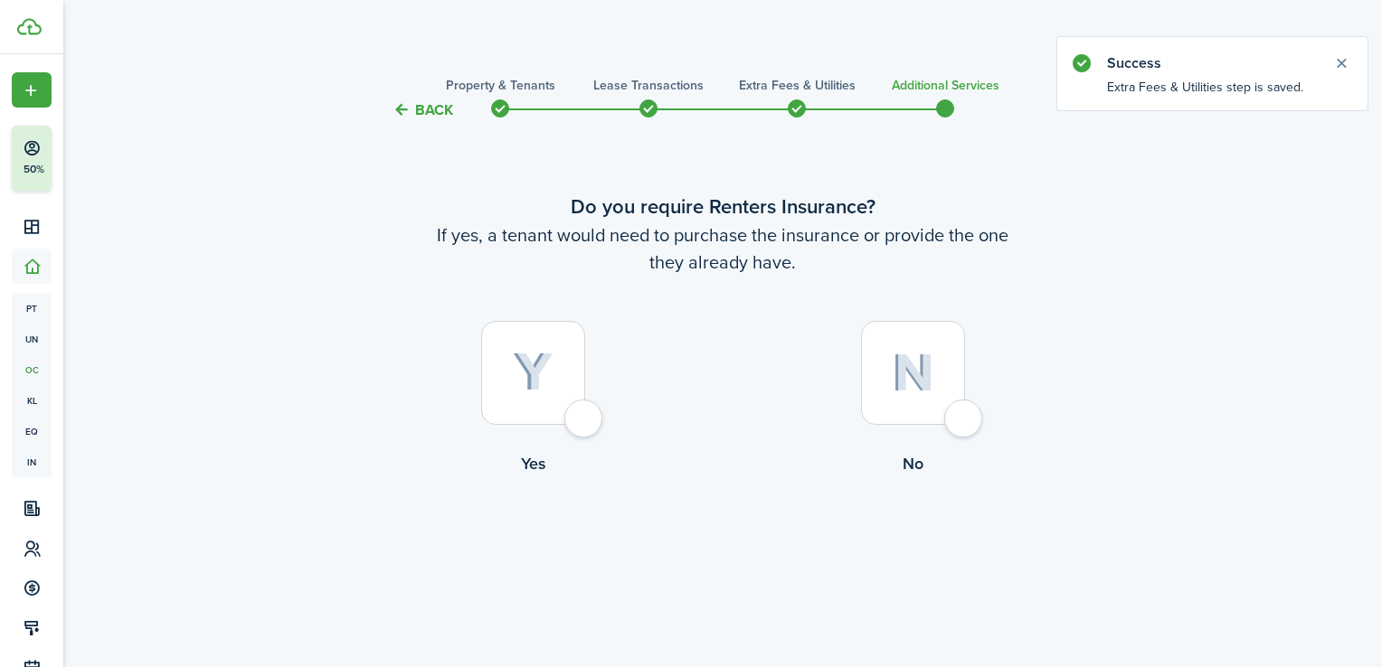
click at [548, 414] on div at bounding box center [533, 373] width 104 height 104
radio input "true"
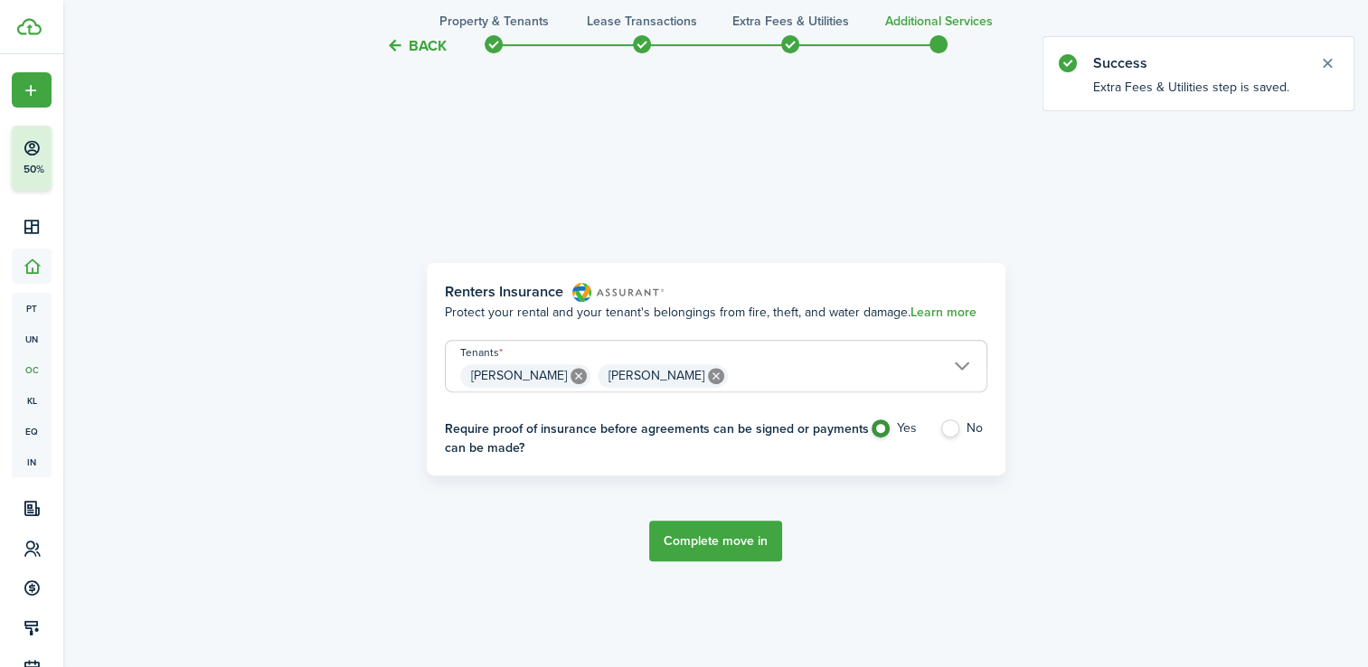
scroll to position [546, 0]
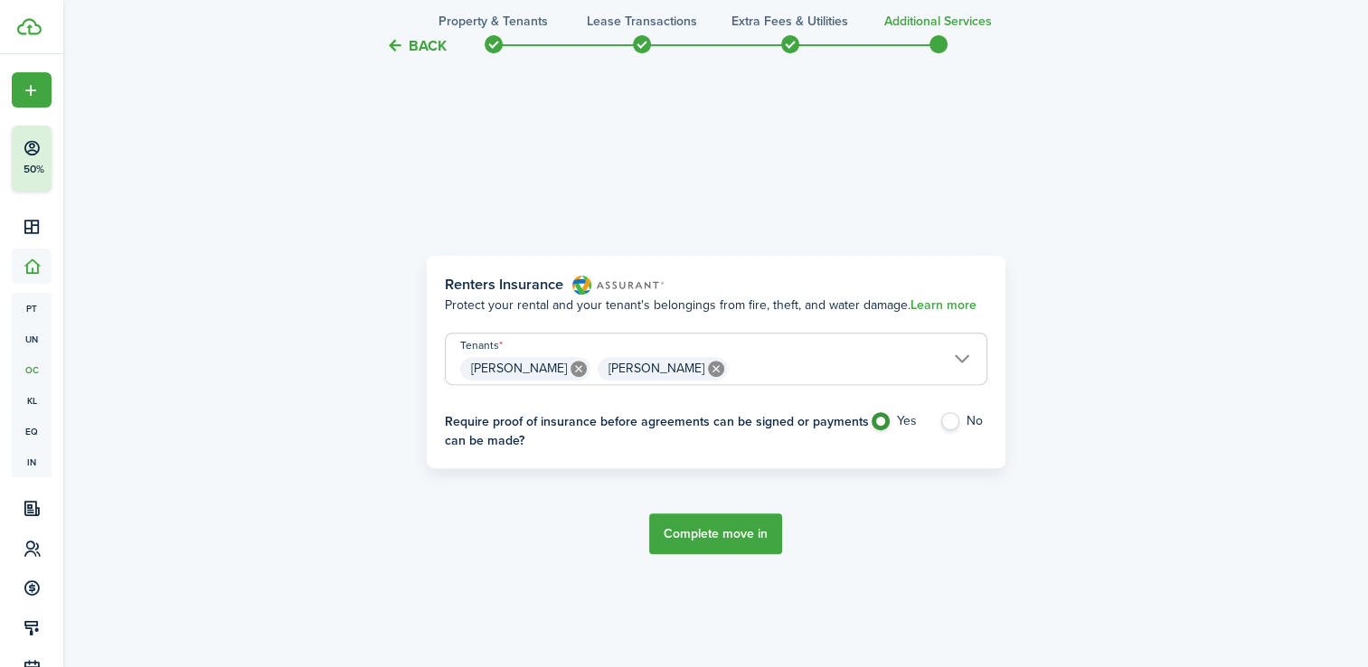
click at [964, 423] on label "No" at bounding box center [964, 425] width 48 height 27
radio input "false"
radio input "true"
click at [724, 530] on button "Complete move in" at bounding box center [715, 534] width 133 height 41
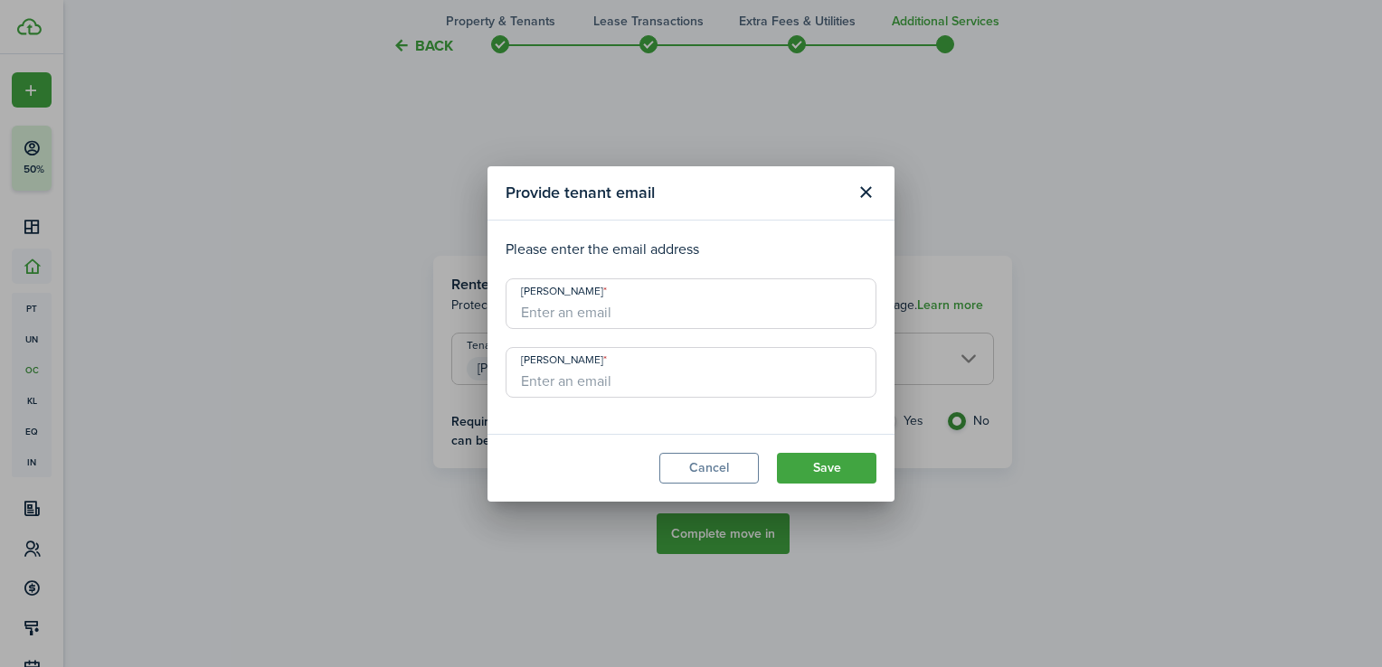
click at [637, 321] on input "[PERSON_NAME]" at bounding box center [691, 304] width 371 height 51
click at [714, 233] on modal-body "Please enter the email address [PERSON_NAME] [PERSON_NAME]" at bounding box center [690, 327] width 407 height 213
click at [836, 456] on button "Save" at bounding box center [826, 468] width 99 height 31
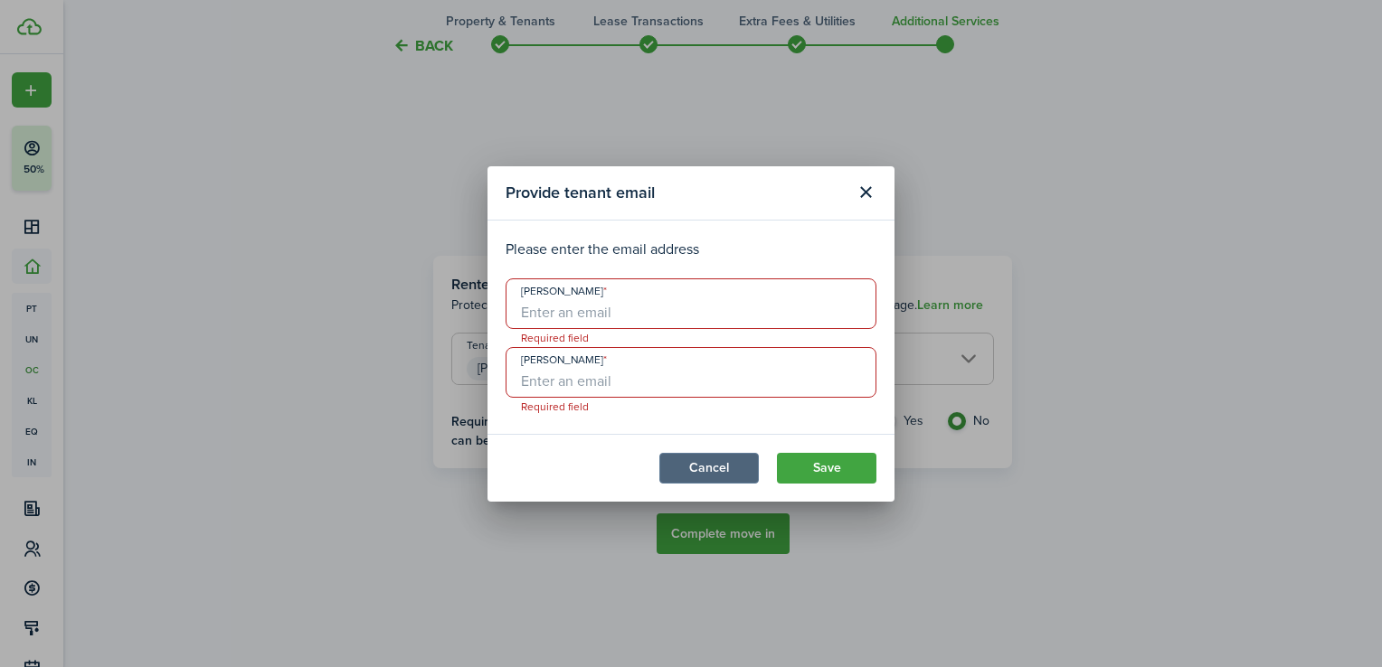
click at [732, 464] on button "Cancel" at bounding box center [708, 468] width 99 height 31
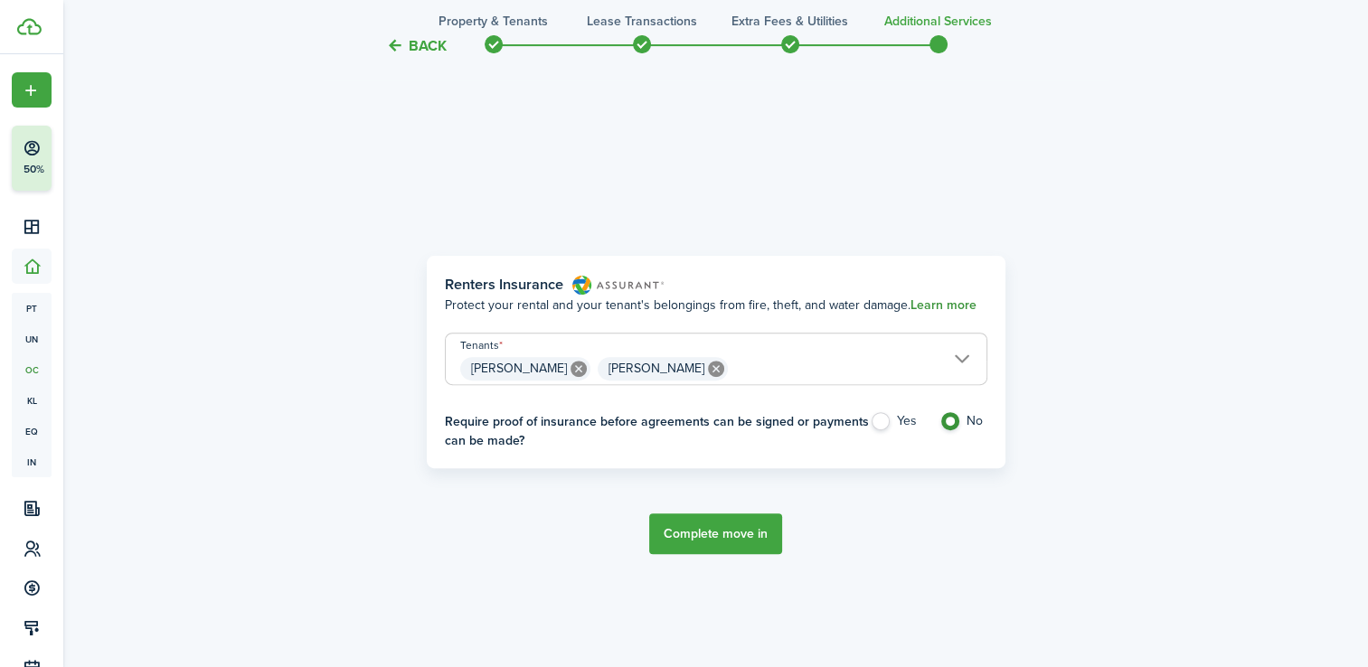
click at [921, 299] on link "Learn more" at bounding box center [944, 305] width 66 height 14
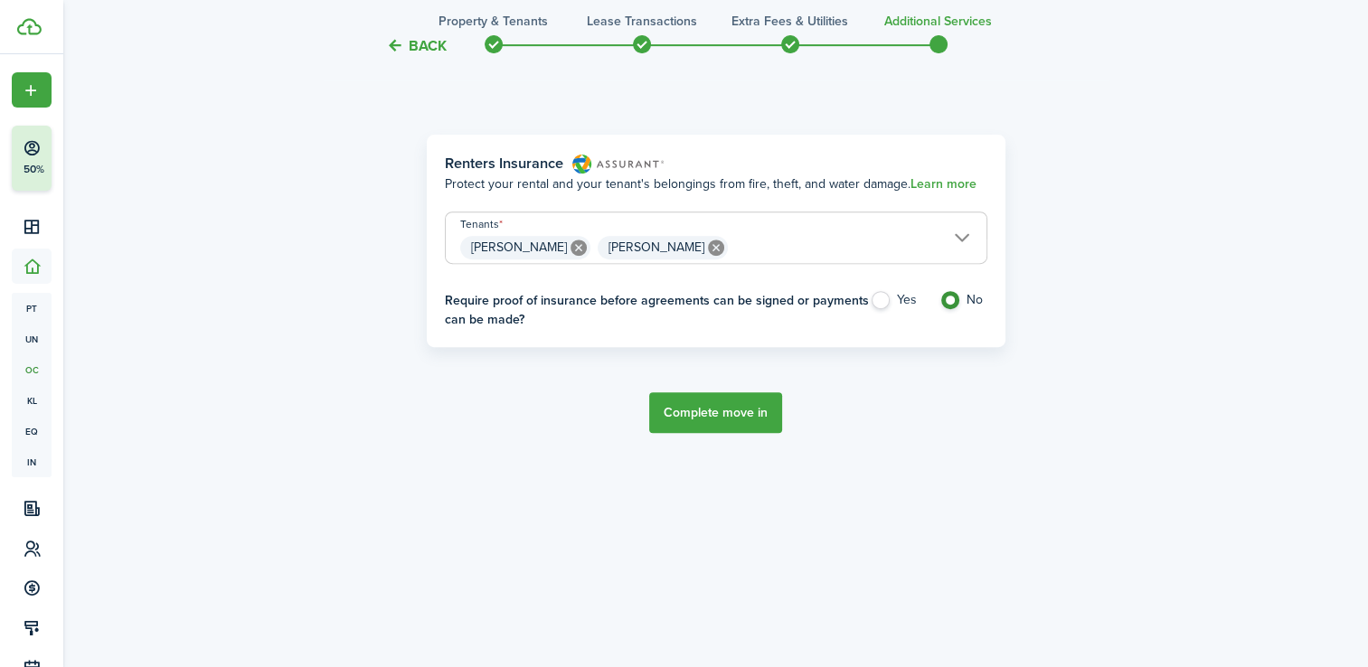
click at [769, 251] on span "[PERSON_NAME] [PERSON_NAME]" at bounding box center [716, 247] width 541 height 31
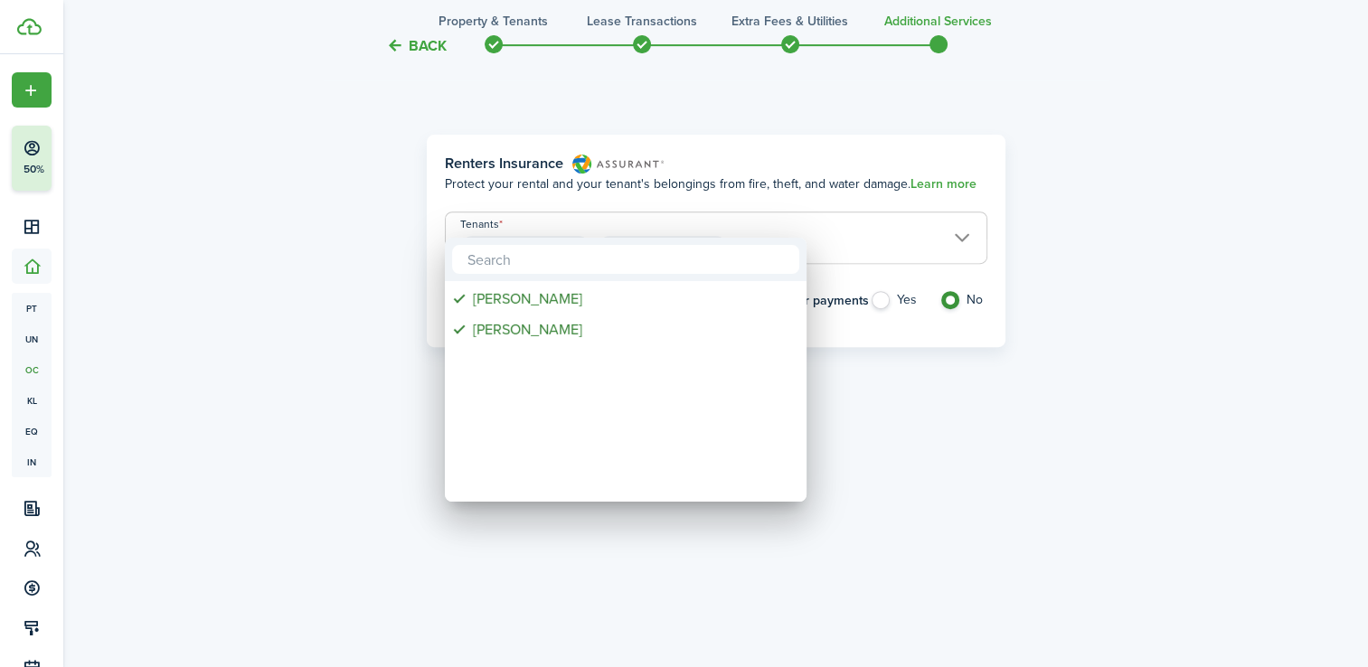
click at [1061, 452] on div at bounding box center [684, 333] width 1658 height 957
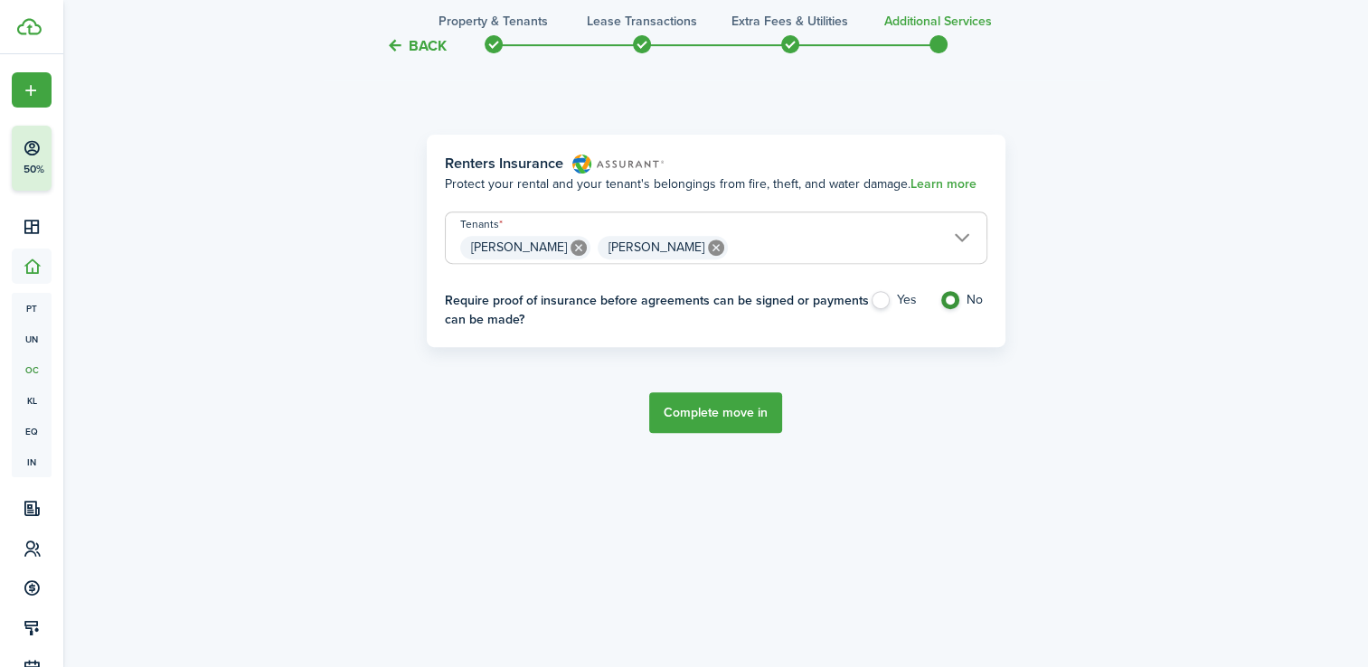
click at [741, 418] on button "Complete move in" at bounding box center [715, 413] width 133 height 41
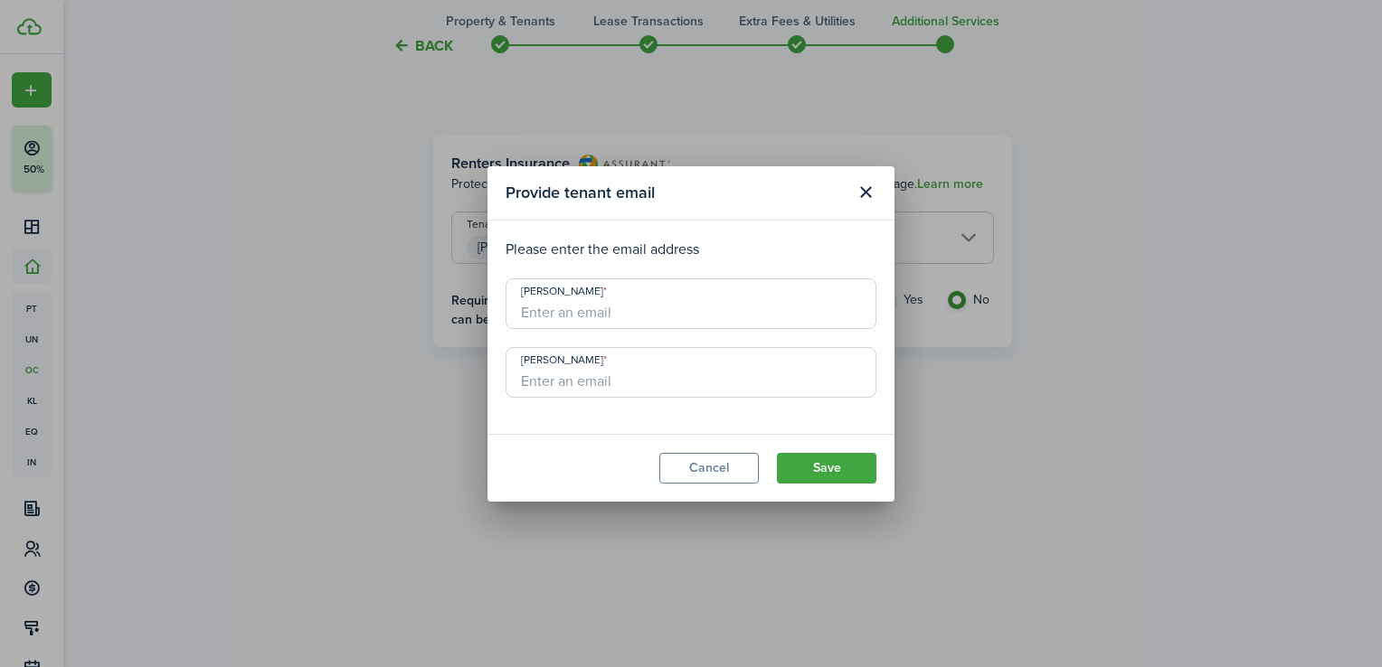
click at [657, 313] on input "[PERSON_NAME]" at bounding box center [691, 304] width 371 height 51
type input "[EMAIL_ADDRESS][DOMAIN_NAME]"
click at [821, 461] on button "Save" at bounding box center [826, 468] width 99 height 31
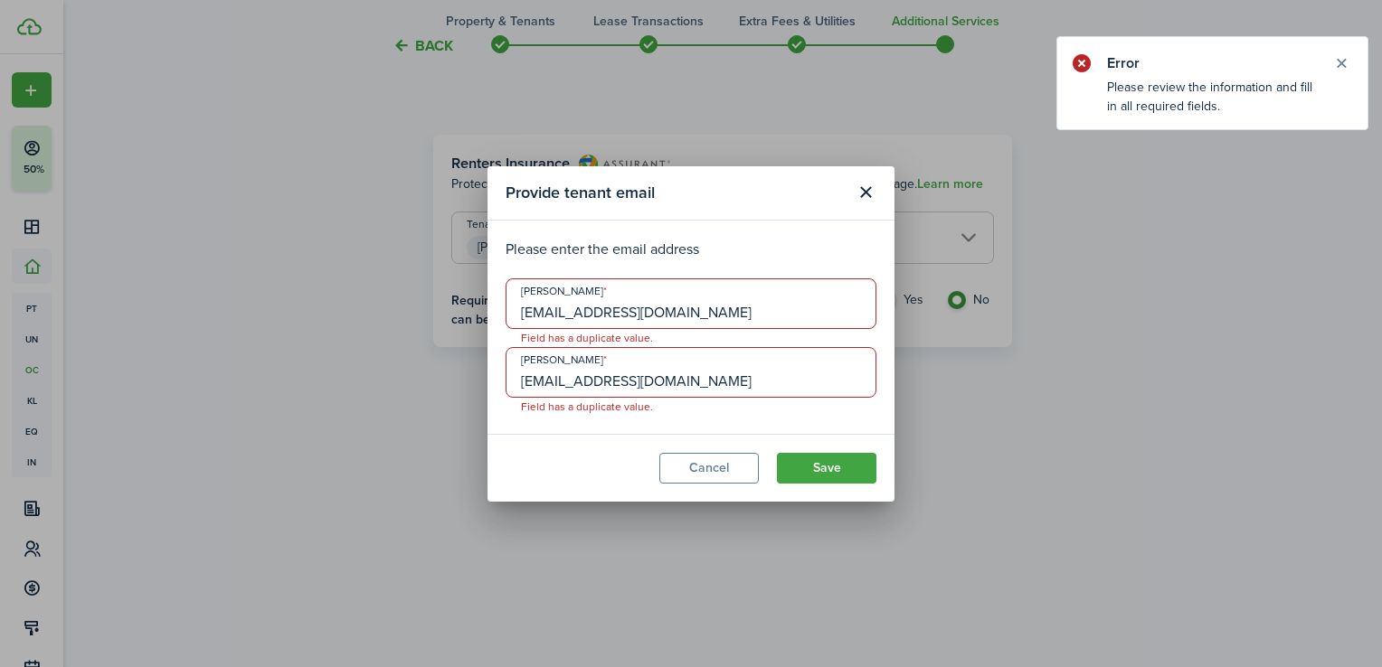
click at [707, 315] on input "[EMAIL_ADDRESS][DOMAIN_NAME]" at bounding box center [691, 304] width 371 height 51
click at [1082, 268] on div "Provide tenant email Please enter the email address [PERSON_NAME] [EMAIL_ADDRES…" at bounding box center [691, 333] width 1382 height 667
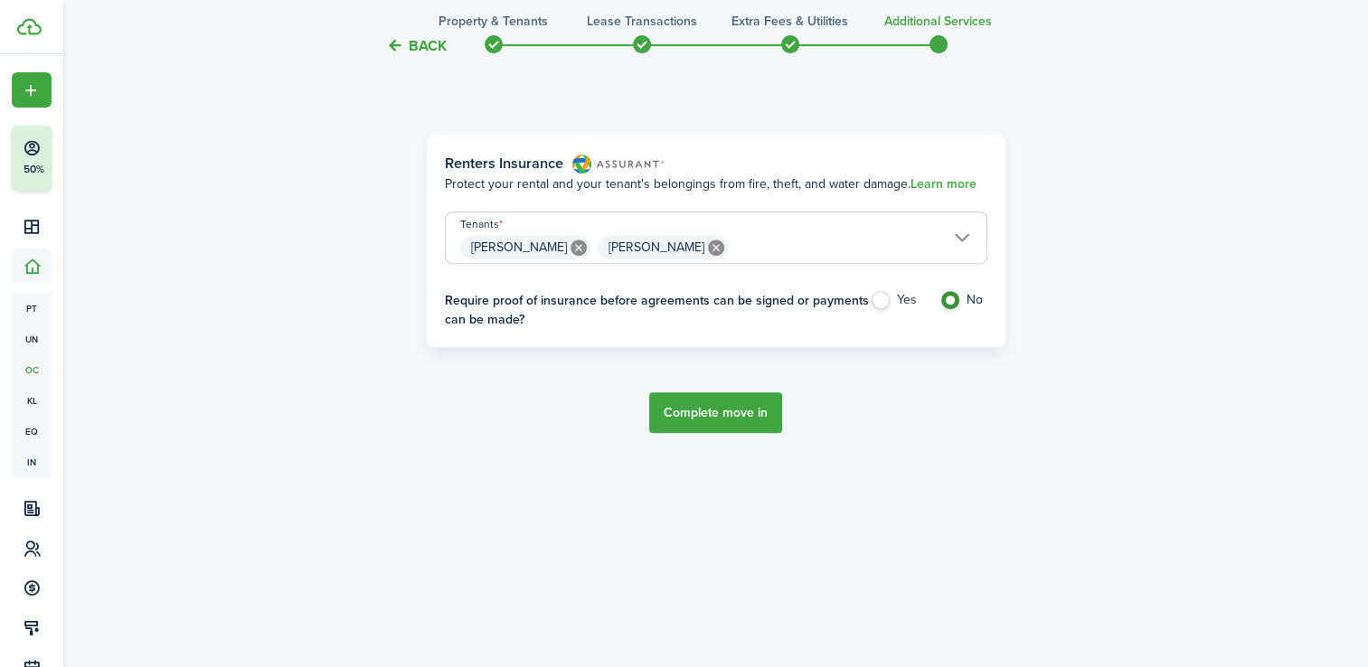
click at [743, 407] on button "Complete move in" at bounding box center [715, 413] width 133 height 41
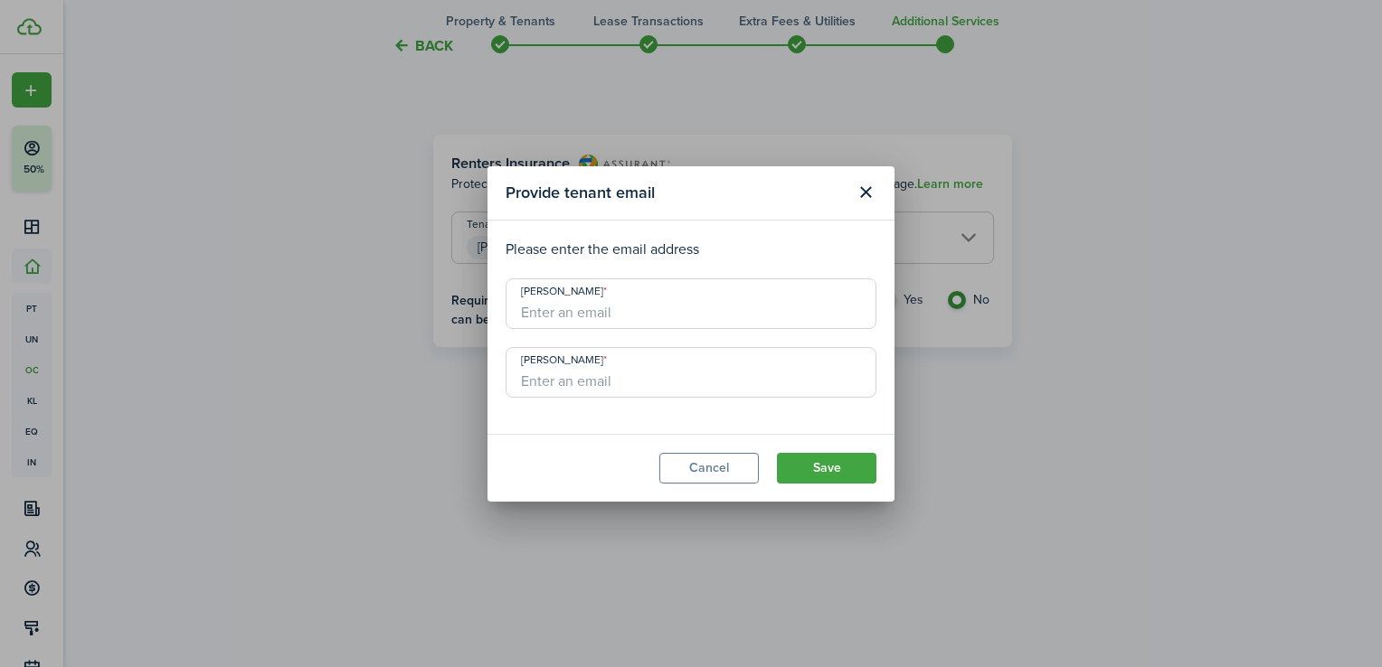
click at [647, 320] on input "[PERSON_NAME]" at bounding box center [691, 304] width 371 height 51
type input "[EMAIL_ADDRESS][DOMAIN_NAME]"
click at [837, 461] on button "Save" at bounding box center [826, 468] width 99 height 31
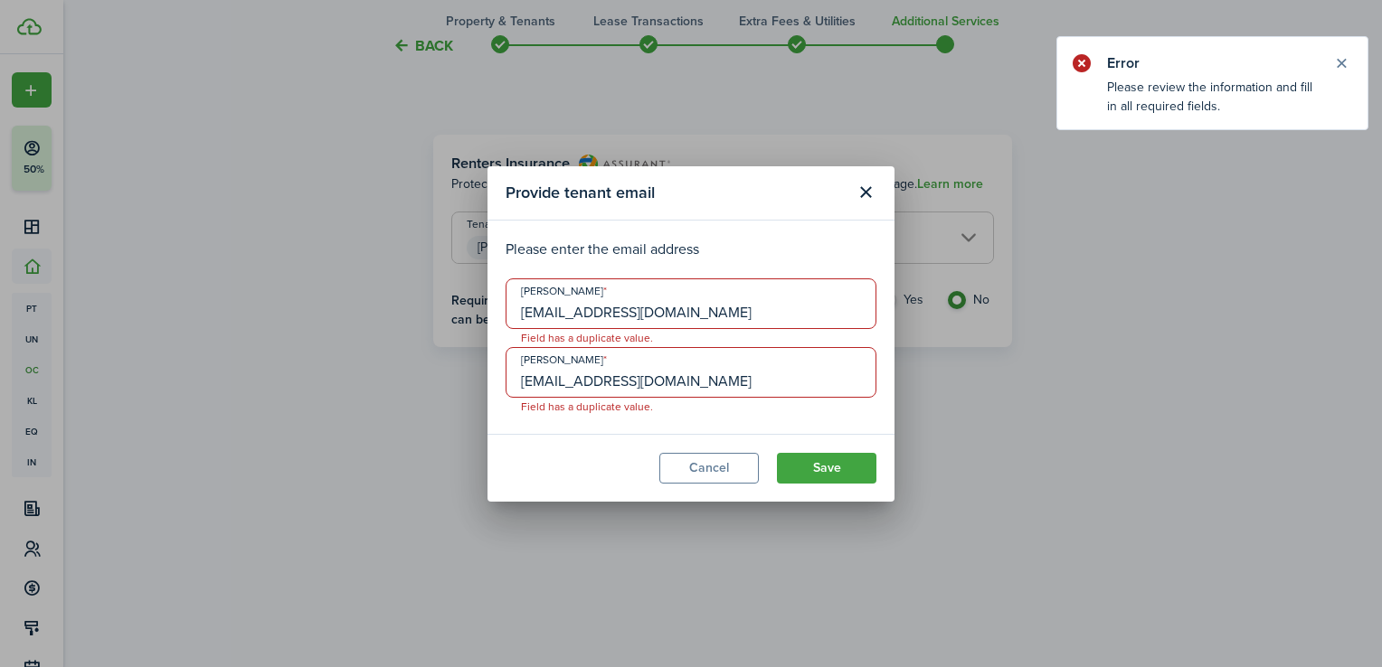
drag, startPoint x: 737, startPoint y: 318, endPoint x: 428, endPoint y: 265, distance: 313.9
click at [428, 265] on div "Provide tenant email Please enter the email address [PERSON_NAME] [EMAIL_ADDRES…" at bounding box center [691, 333] width 1382 height 667
type input "[EMAIL_ADDRESS][DOMAIN_NAME]"
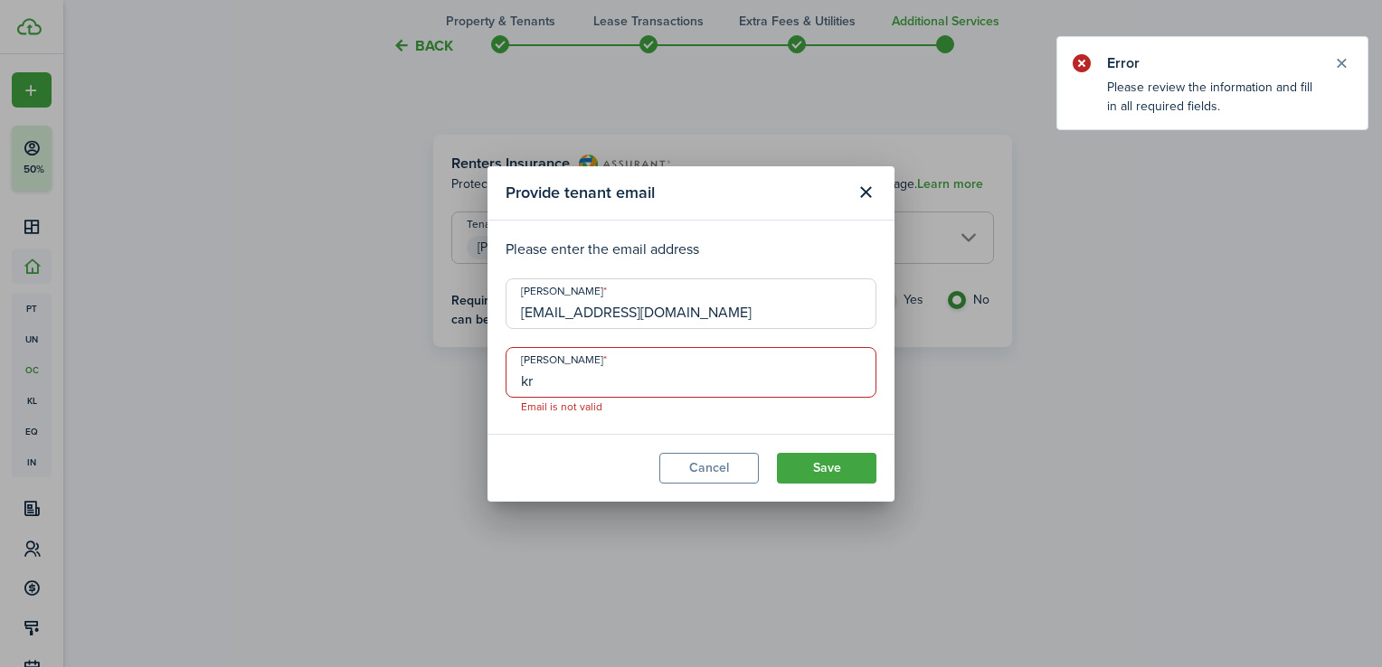
type input "[EMAIL_ADDRESS][DOMAIN_NAME]"
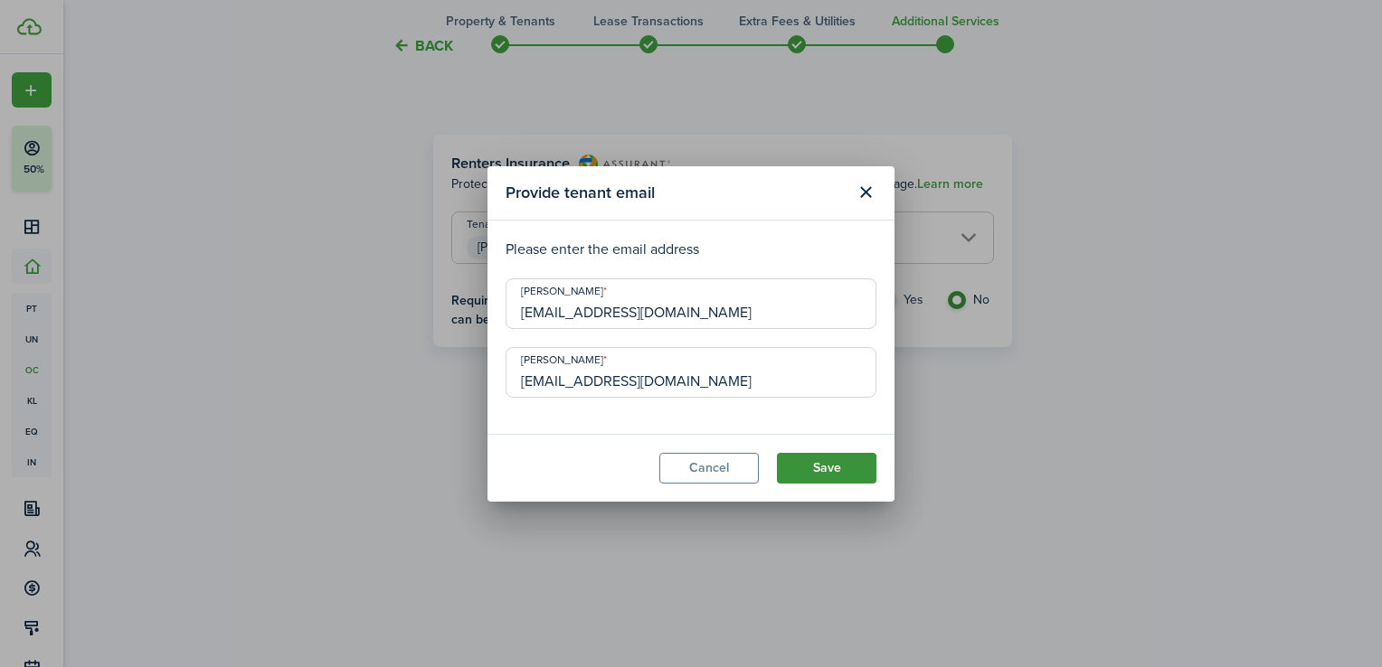
click at [836, 469] on button "Save" at bounding box center [826, 468] width 99 height 31
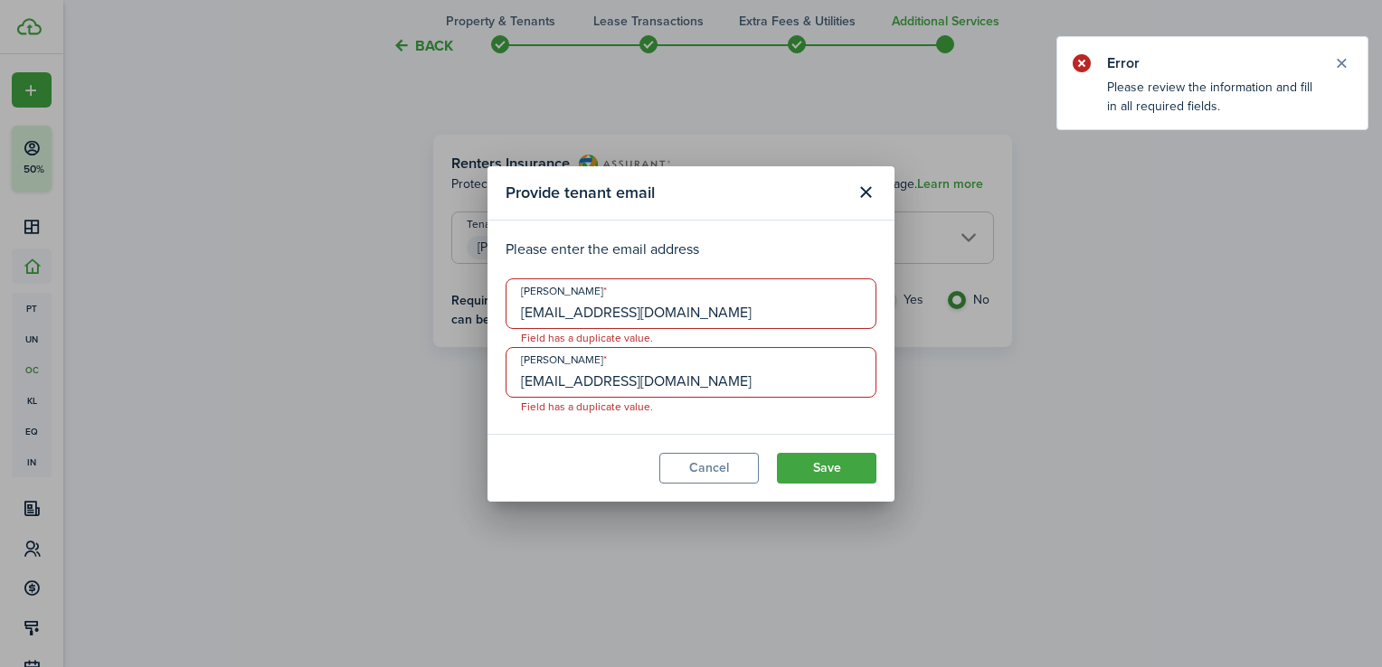
drag, startPoint x: 734, startPoint y: 375, endPoint x: 387, endPoint y: 406, distance: 348.6
click at [387, 406] on div "Provide tenant email Please enter the email address [PERSON_NAME] [EMAIL_ADDRES…" at bounding box center [691, 333] width 1382 height 667
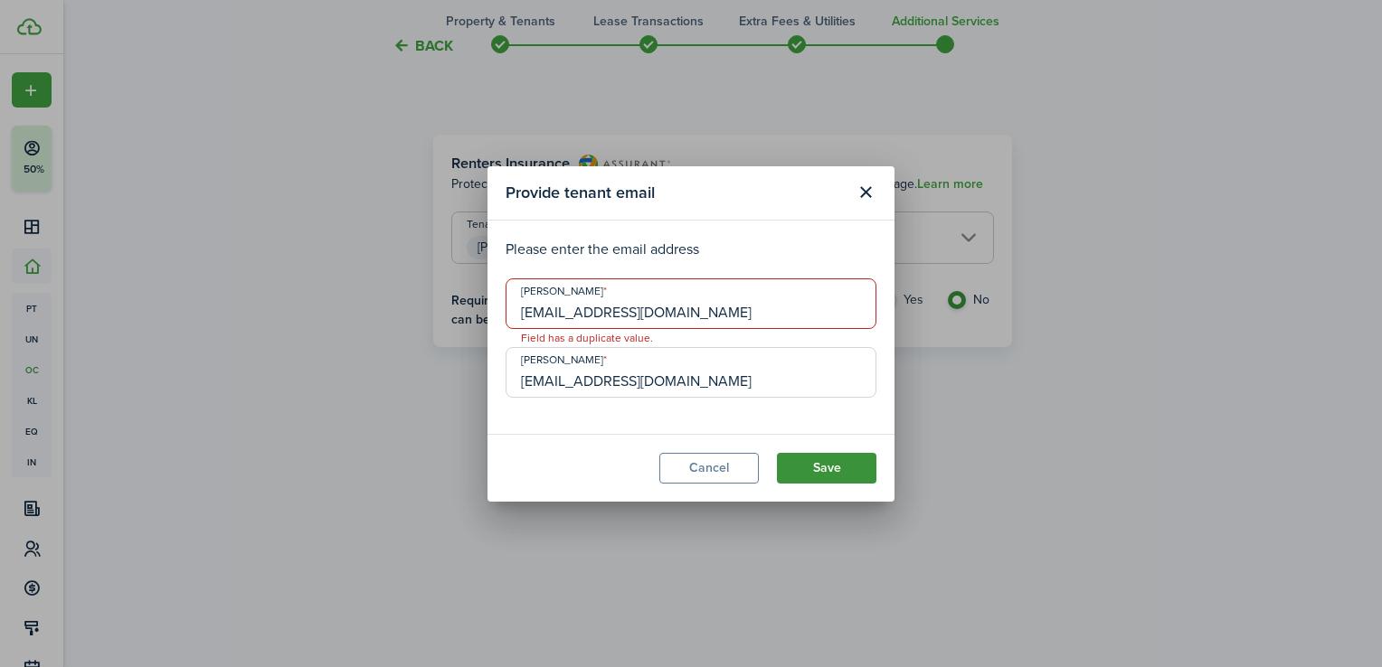
click at [843, 468] on button "Save" at bounding box center [826, 468] width 99 height 31
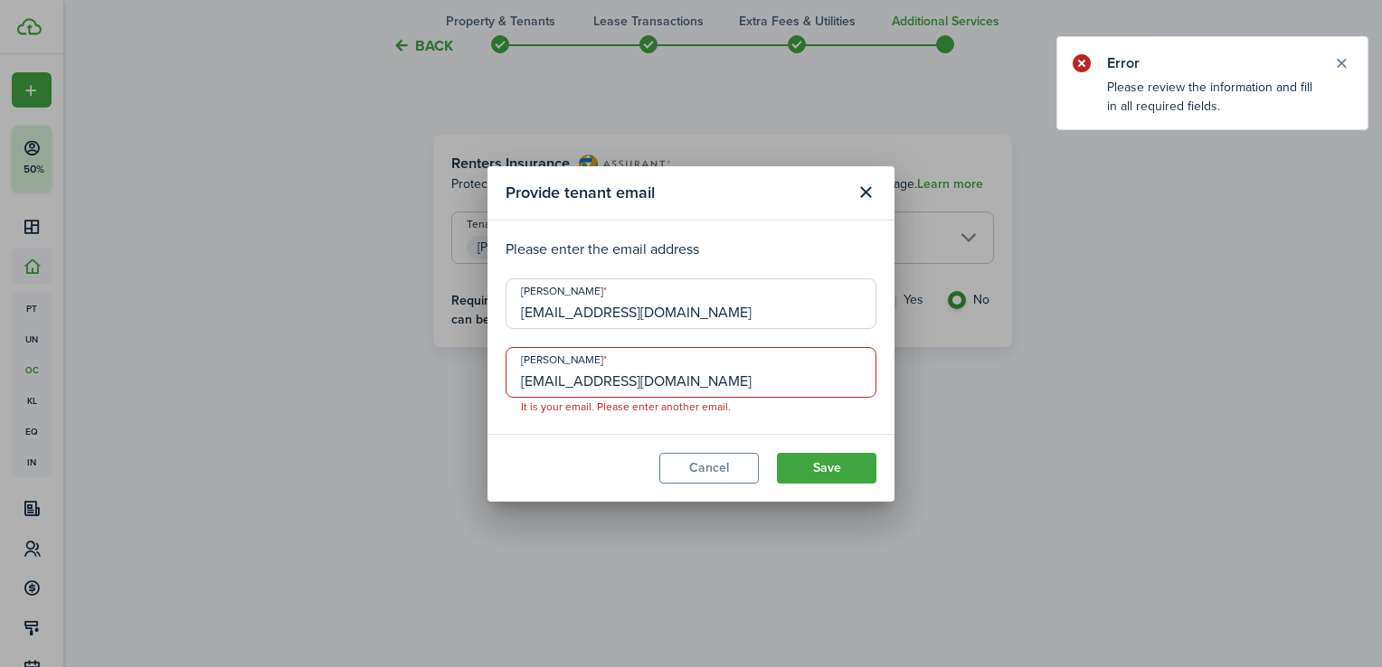
drag, startPoint x: 760, startPoint y: 376, endPoint x: 402, endPoint y: 308, distance: 363.6
click at [402, 308] on div "Provide tenant email Please enter the email address [PERSON_NAME] [EMAIL_ADDRES…" at bounding box center [691, 333] width 1382 height 667
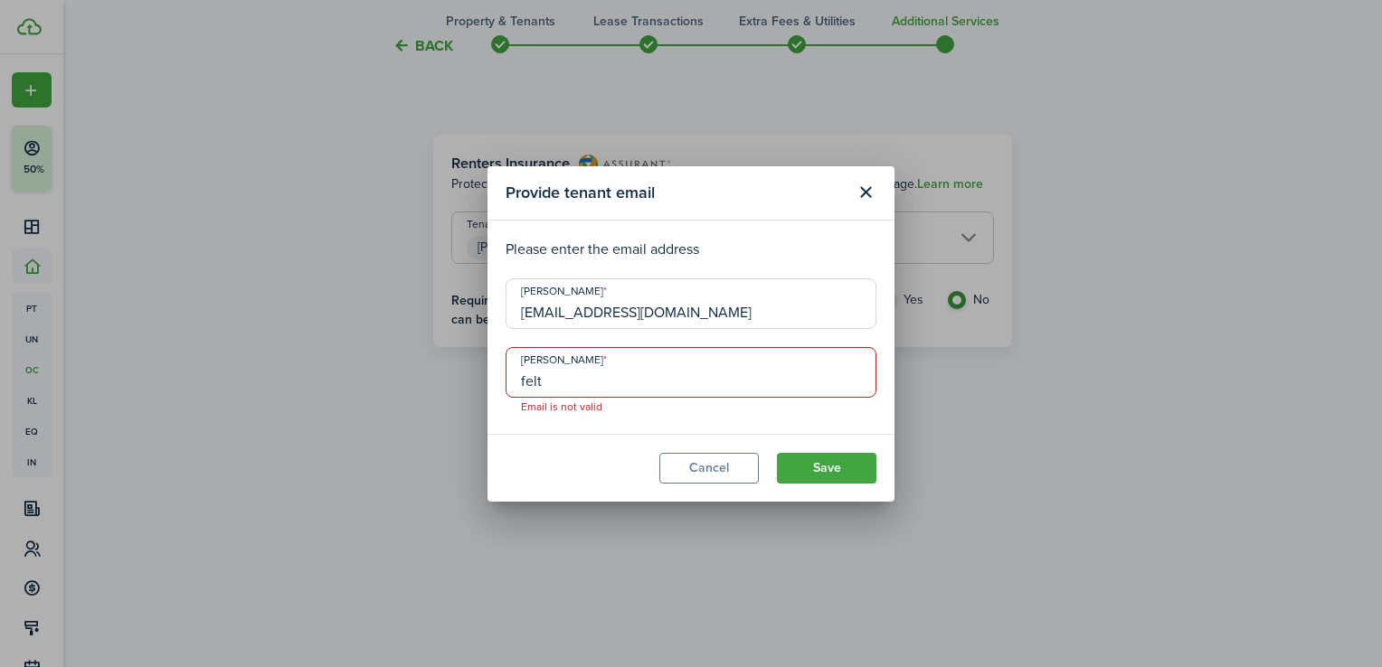
type input "[EMAIL_ADDRESS][DOMAIN_NAME]"
click at [809, 469] on button "Save" at bounding box center [826, 468] width 99 height 31
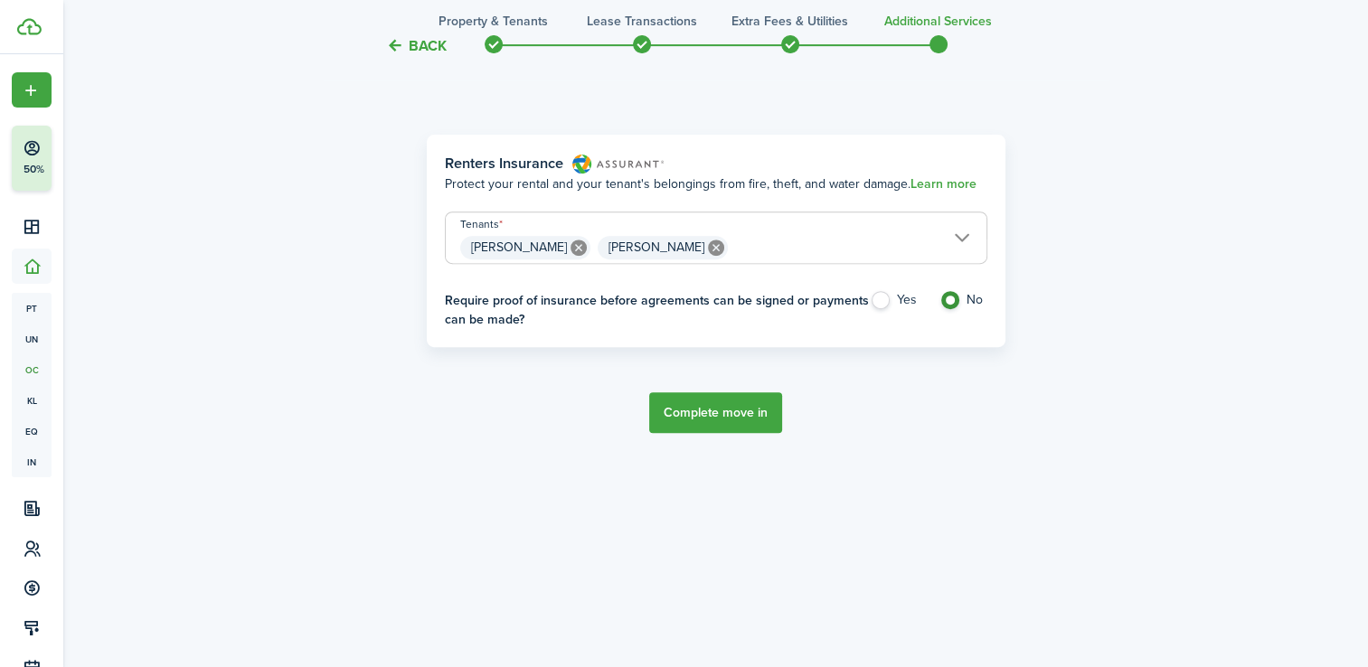
click at [740, 421] on button "Complete move in" at bounding box center [715, 413] width 133 height 41
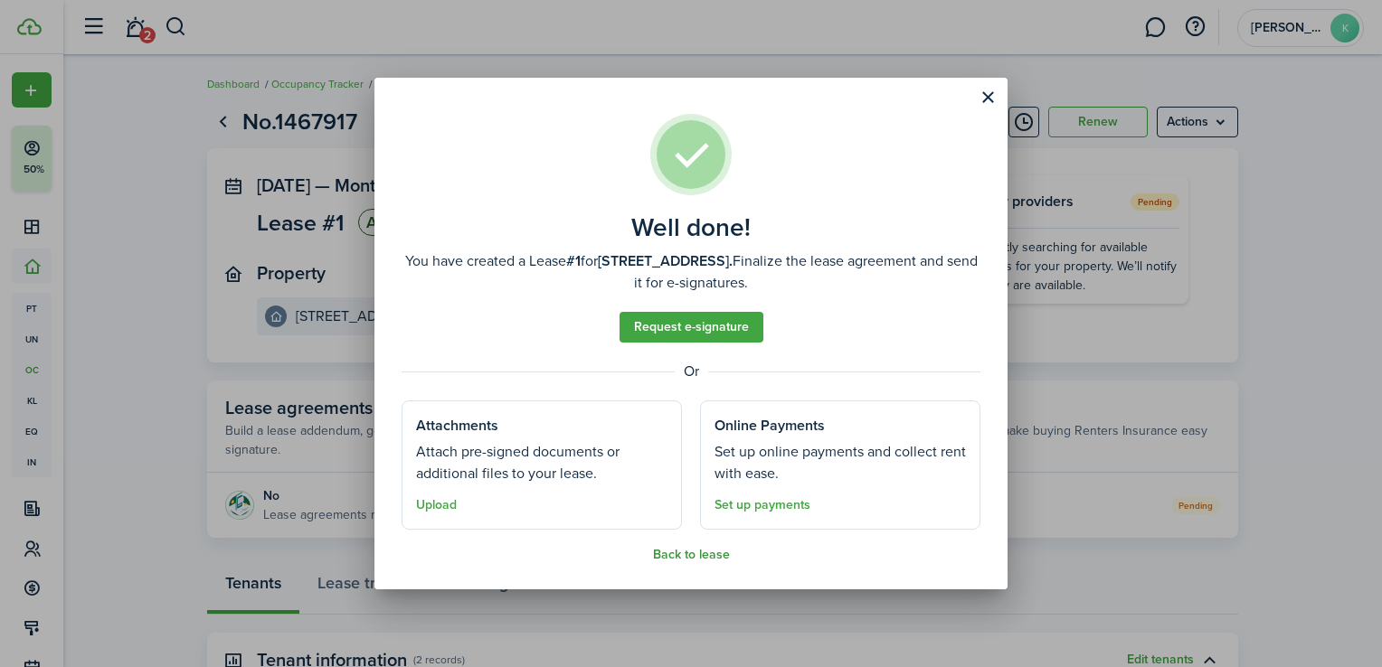
click at [703, 554] on button "Back to lease" at bounding box center [691, 555] width 77 height 14
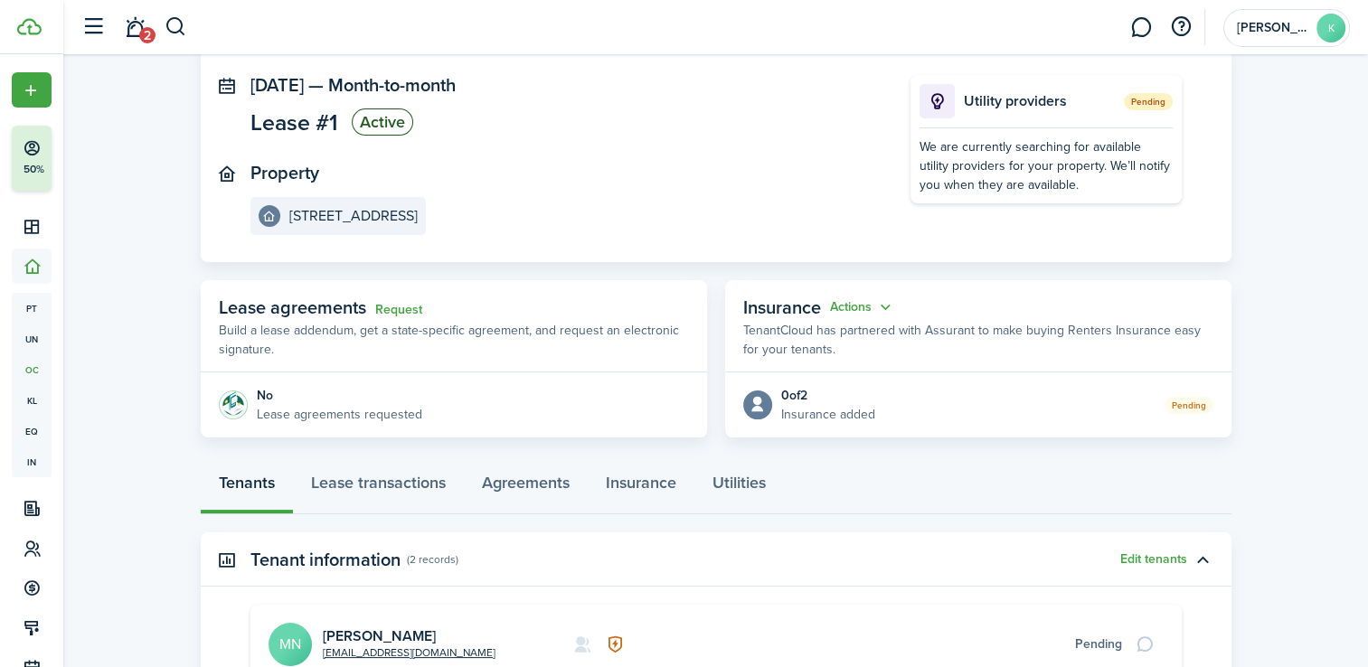
scroll to position [17, 0]
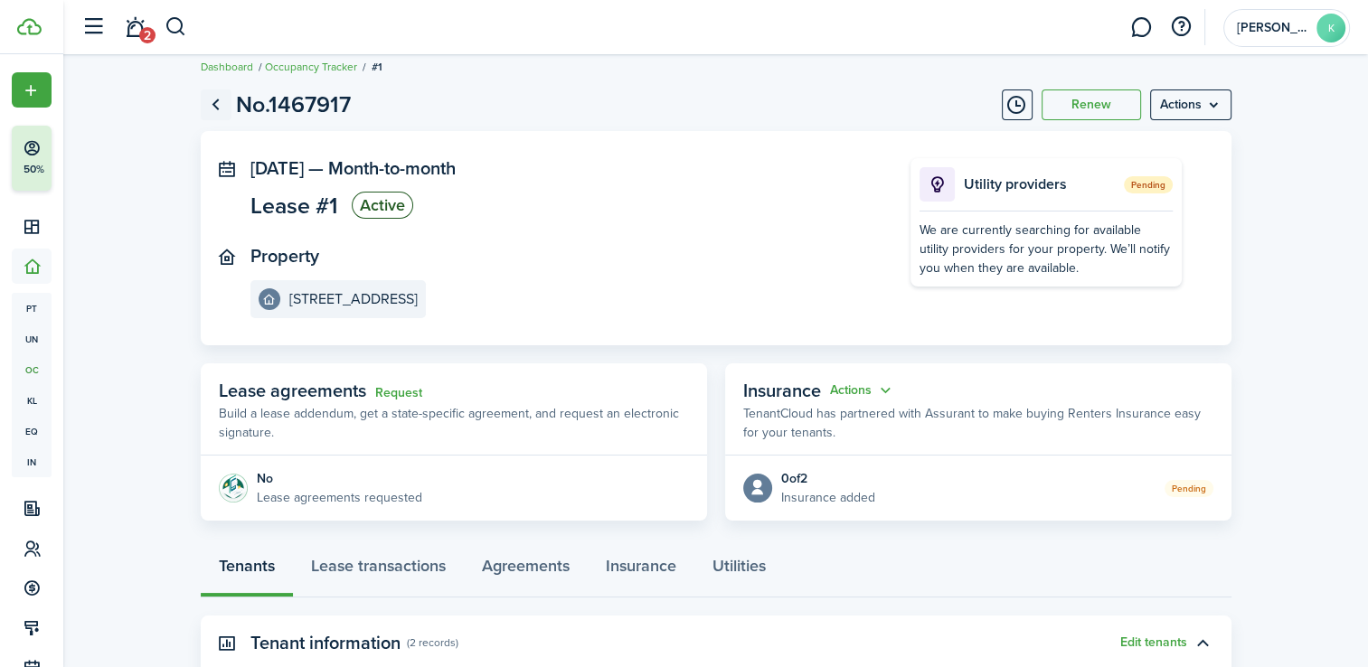
click at [217, 107] on link "Go back" at bounding box center [216, 105] width 31 height 31
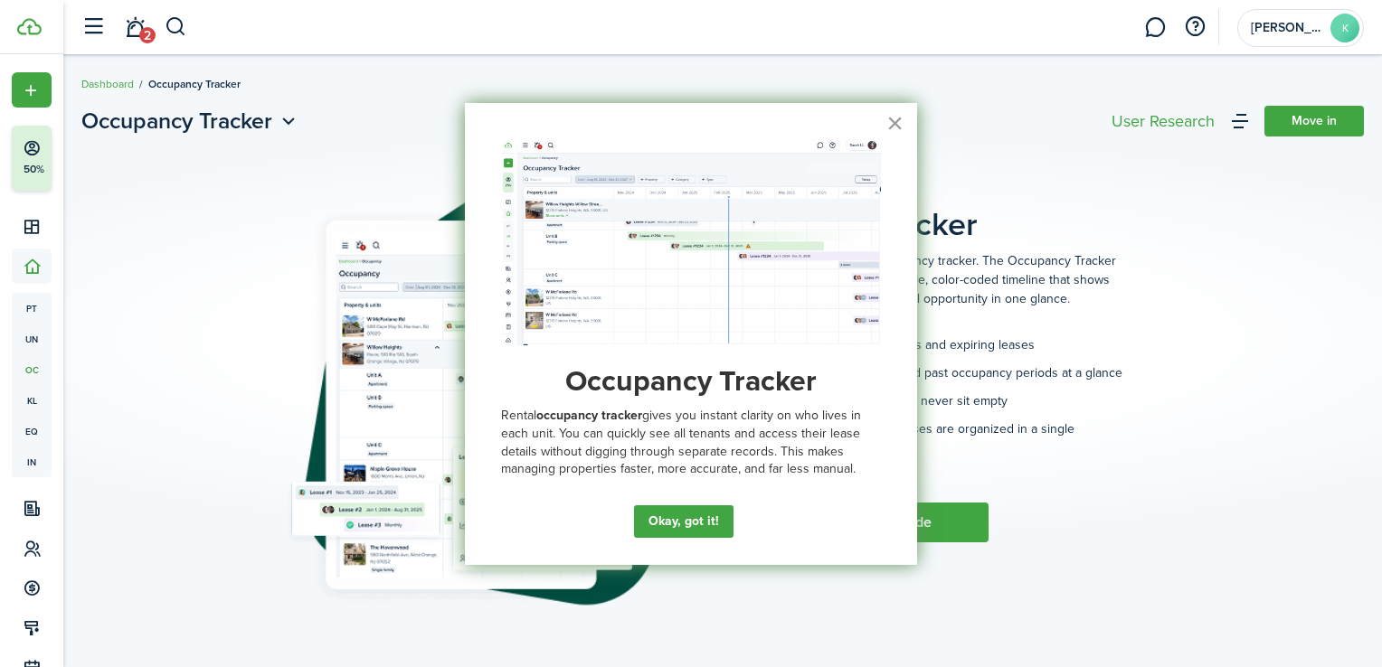
click at [899, 123] on button "×" at bounding box center [894, 123] width 17 height 29
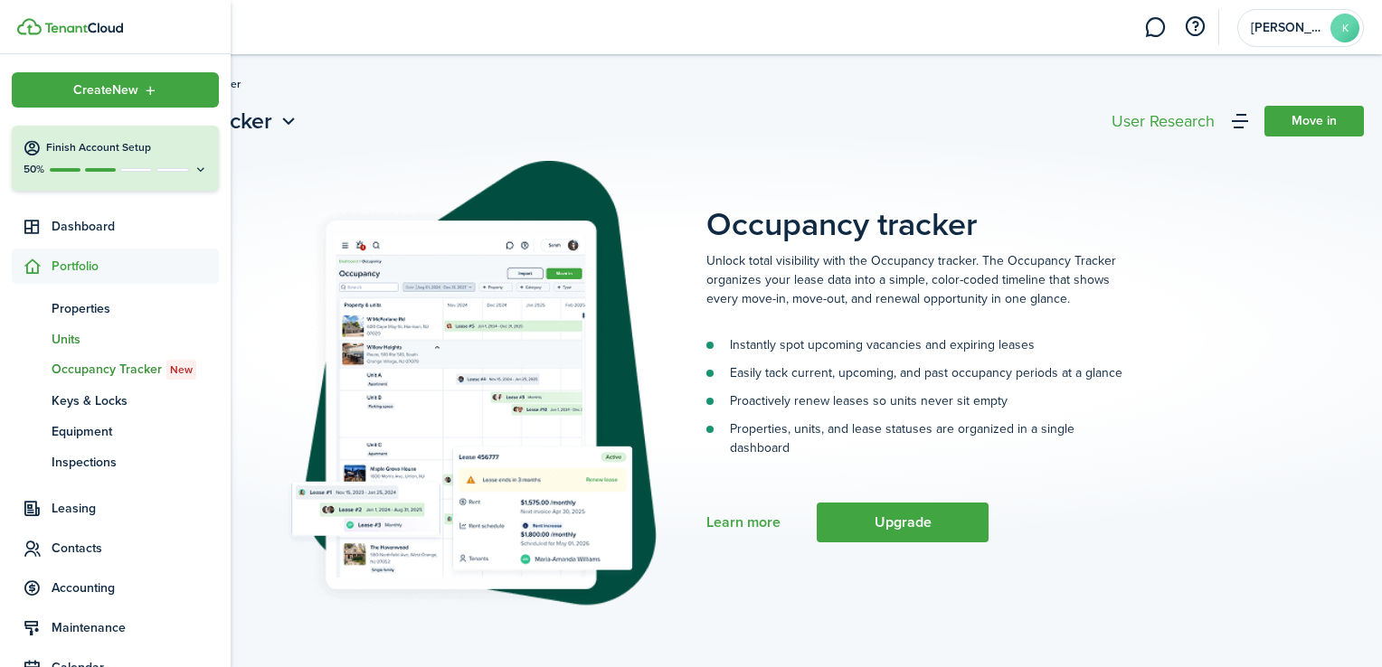
click at [78, 345] on span "Units" at bounding box center [135, 339] width 167 height 19
